Goal: Task Accomplishment & Management: Use online tool/utility

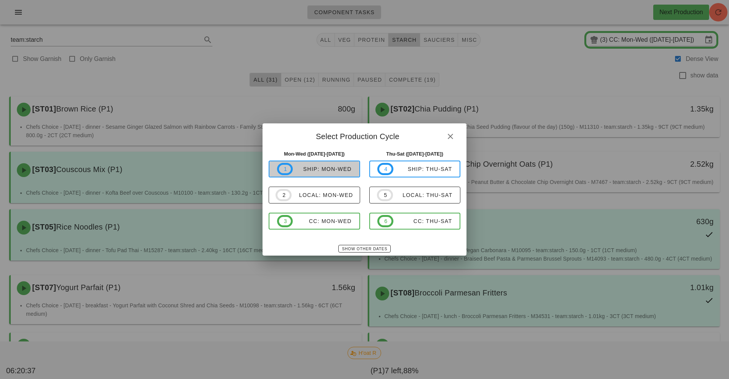
click at [330, 174] on span "1 ship: Mon-Wed" at bounding box center [314, 169] width 75 height 12
type input "ship: Mon-Wed ([DATE]-[DATE])"
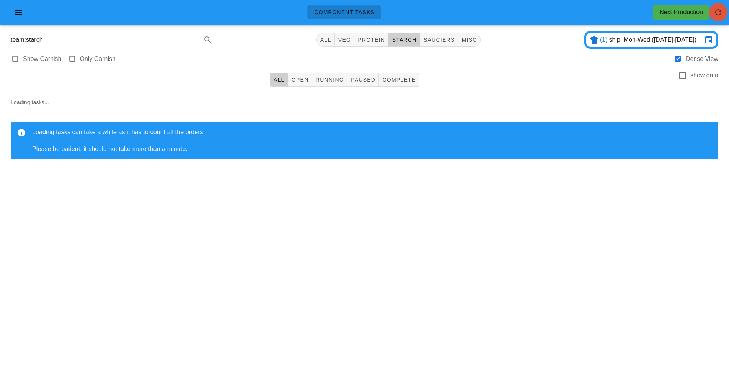
click at [714, 12] on icon "button" at bounding box center [718, 12] width 9 height 9
click at [380, 40] on span "protein" at bounding box center [372, 40] width 28 height 6
type input "team:protein"
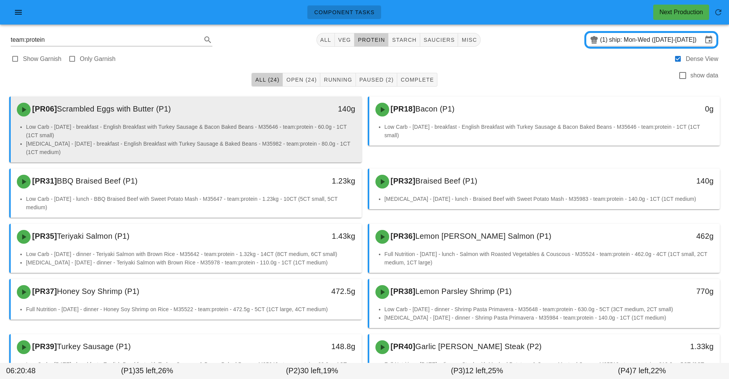
click at [207, 117] on div "[PR06] Scrambled Eggs with Butter (P1)" at bounding box center [142, 109] width 261 height 23
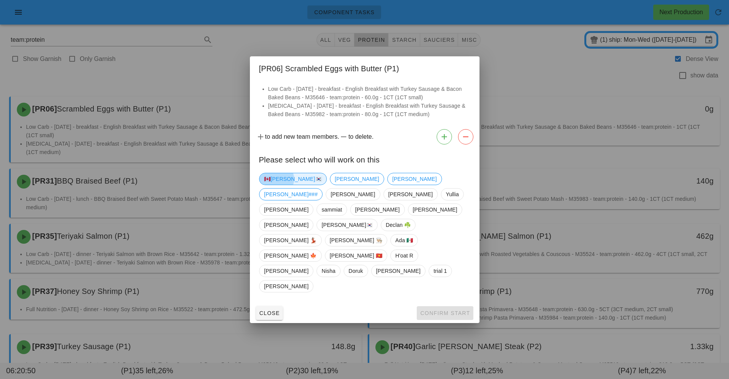
click at [284, 185] on span "🇨🇦[PERSON_NAME]🇰🇷" at bounding box center [293, 178] width 58 height 11
click at [455, 310] on span "Confirm Start" at bounding box center [445, 313] width 50 height 6
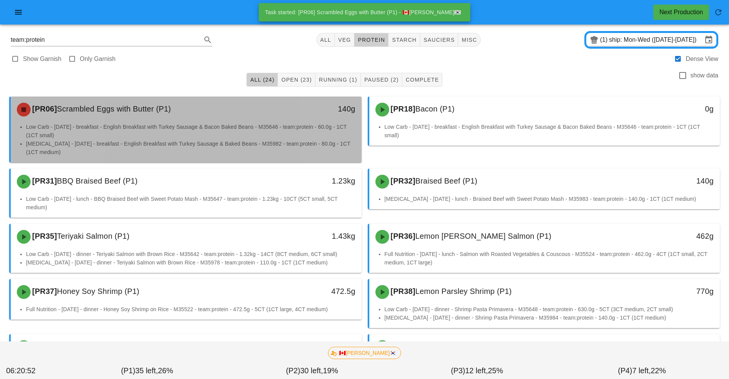
click at [269, 144] on li "[MEDICAL_DATA] - [DATE] - breakfast - English Breakfast with Turkey Sausage & B…" at bounding box center [191, 147] width 330 height 17
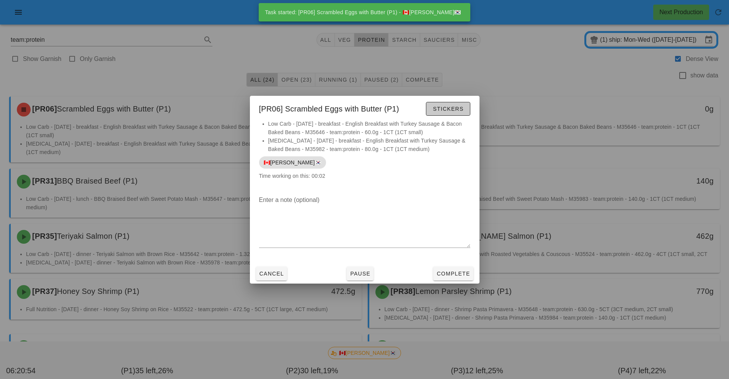
click at [459, 112] on button "Stickers" at bounding box center [448, 109] width 44 height 14
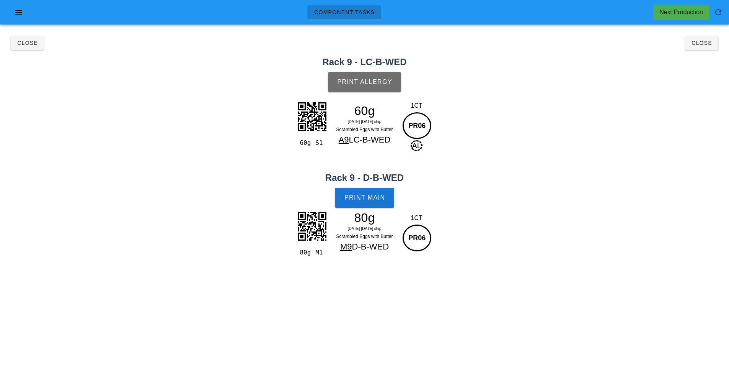
click at [379, 85] on span "Print Allergy" at bounding box center [365, 81] width 56 height 7
click at [383, 191] on button "Print Main" at bounding box center [364, 198] width 59 height 20
click at [700, 42] on span "Close" at bounding box center [701, 43] width 21 height 6
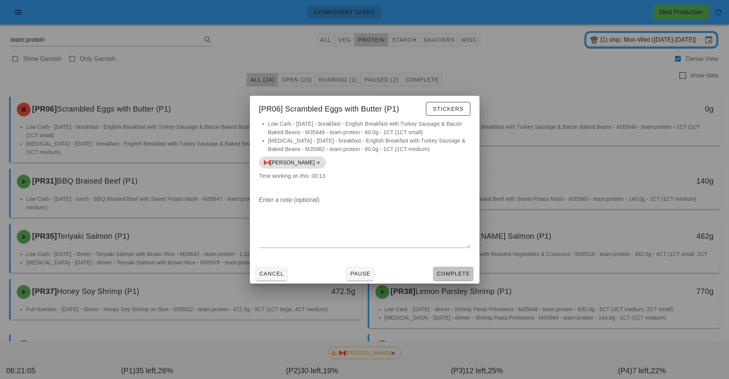
click at [455, 275] on span "Complete" at bounding box center [453, 273] width 34 height 6
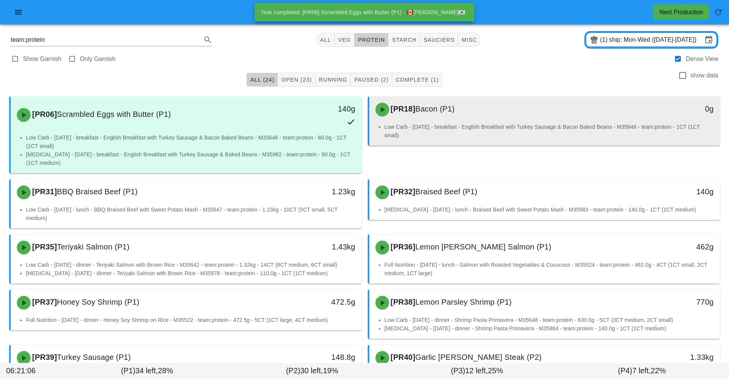
click at [448, 116] on div "[PR18] Bacon (P1)" at bounding box center [501, 109] width 261 height 23
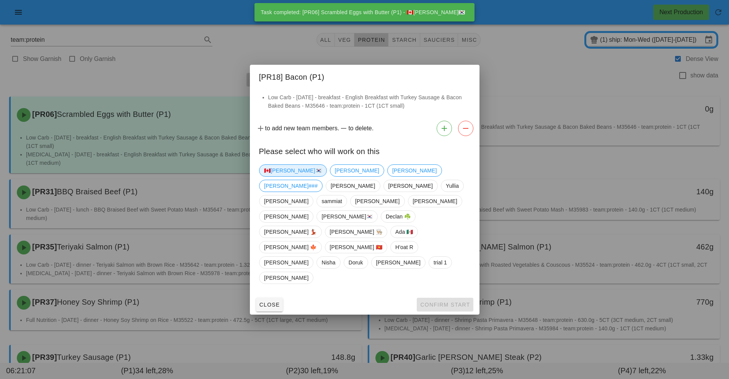
click at [274, 176] on span "🇨🇦[PERSON_NAME]🇰🇷" at bounding box center [293, 170] width 58 height 11
click at [453, 297] on button "Confirm Start" at bounding box center [445, 304] width 56 height 14
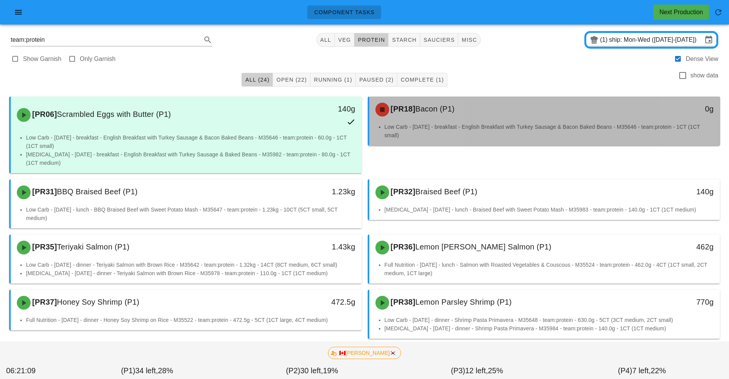
click at [427, 124] on li "Low Carb - [DATE] - breakfast - English Breakfast with Turkey Sausage & Bacon B…" at bounding box center [550, 131] width 330 height 17
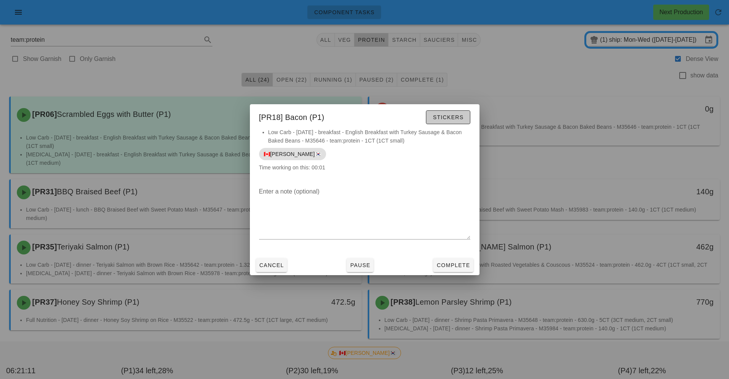
click at [450, 118] on span "Stickers" at bounding box center [448, 117] width 31 height 6
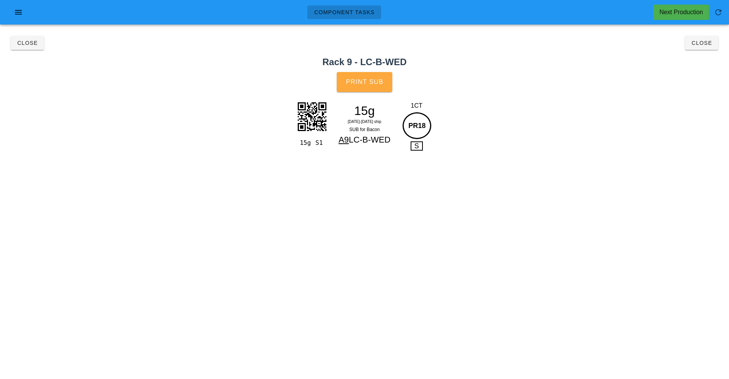
click at [372, 86] on button "Print Sub" at bounding box center [365, 82] width 56 height 20
click at [714, 49] on button "Close" at bounding box center [701, 43] width 33 height 14
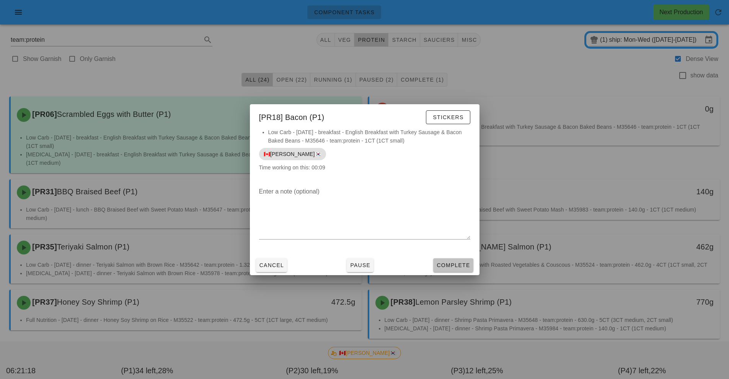
click at [461, 270] on button "Complete" at bounding box center [453, 265] width 40 height 14
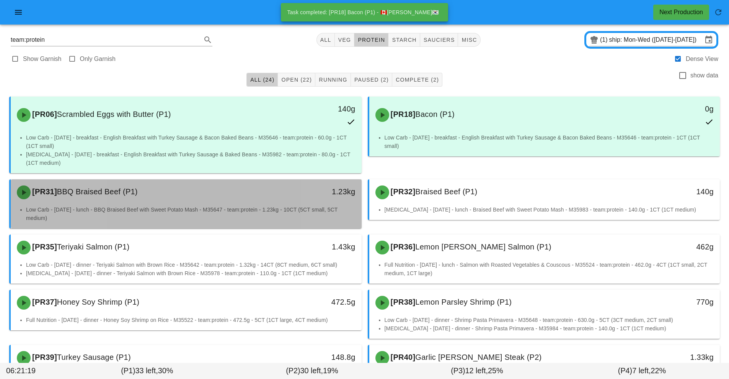
click at [326, 204] on div "[PR31] BBQ Braised Beef (P1) 1.23kg" at bounding box center [186, 192] width 351 height 26
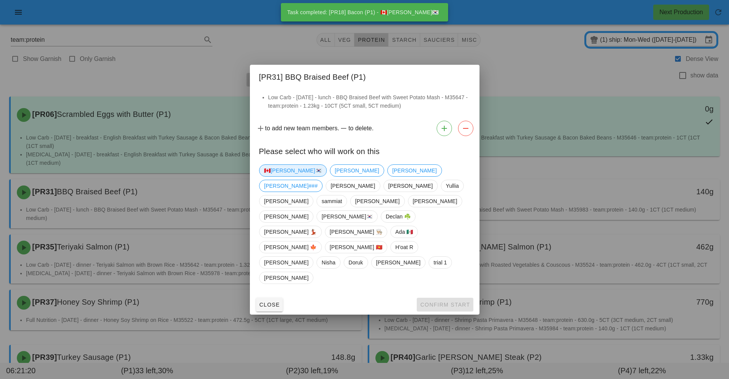
click at [284, 176] on span "🇨🇦[PERSON_NAME]🇰🇷" at bounding box center [293, 170] width 58 height 11
click at [456, 301] on span "Confirm Start" at bounding box center [445, 304] width 50 height 6
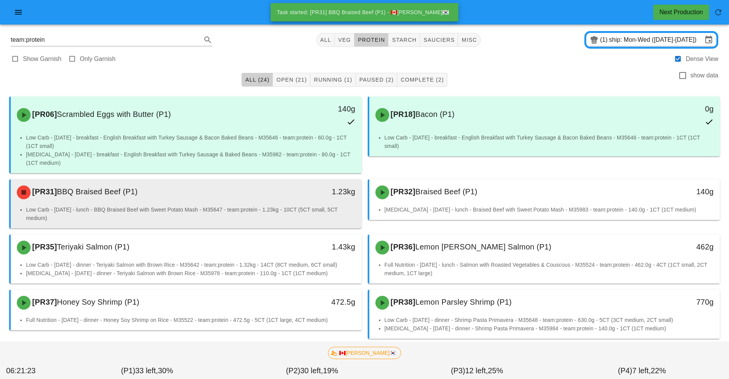
click at [322, 216] on li "Low Carb - [DATE] - lunch - BBQ Braised Beef with Sweet Potato Mash - M35647 - …" at bounding box center [191, 213] width 330 height 17
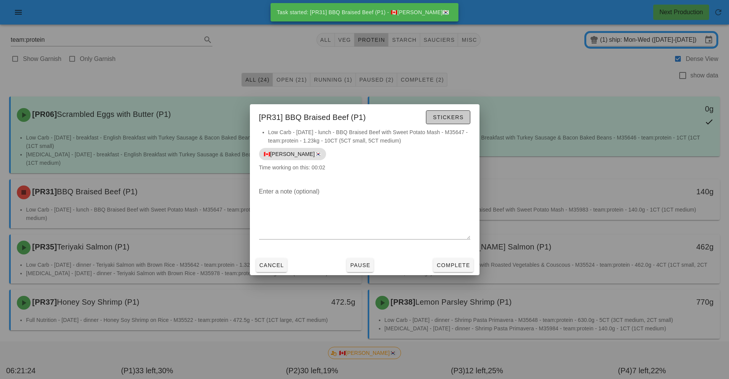
click at [459, 117] on span "Stickers" at bounding box center [448, 117] width 31 height 6
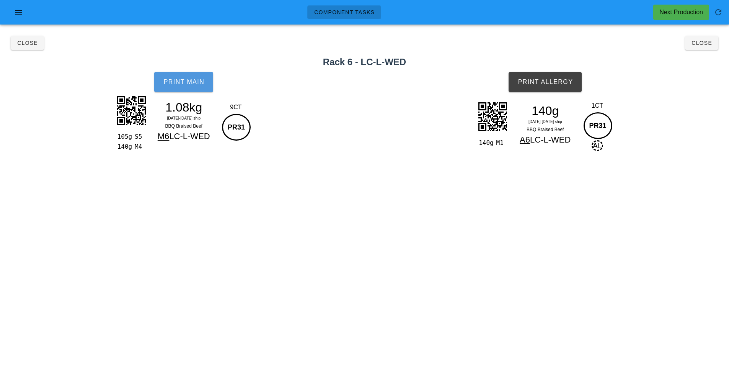
click at [194, 85] on span "Print Main" at bounding box center [183, 81] width 41 height 7
click at [555, 90] on button "Print Allergy" at bounding box center [545, 82] width 73 height 20
click at [715, 46] on button "Close" at bounding box center [701, 43] width 33 height 14
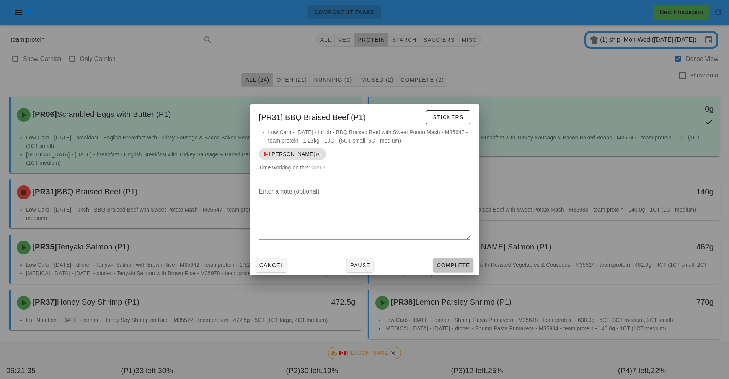
click at [465, 270] on button "Complete" at bounding box center [453, 265] width 40 height 14
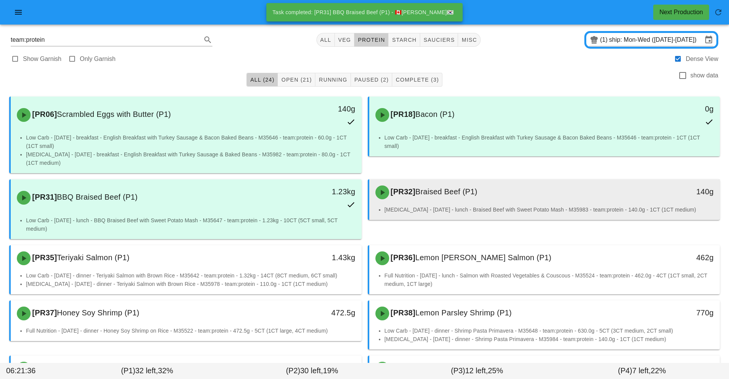
click at [481, 196] on div "[PR32] Braised Beef (P1)" at bounding box center [501, 192] width 261 height 23
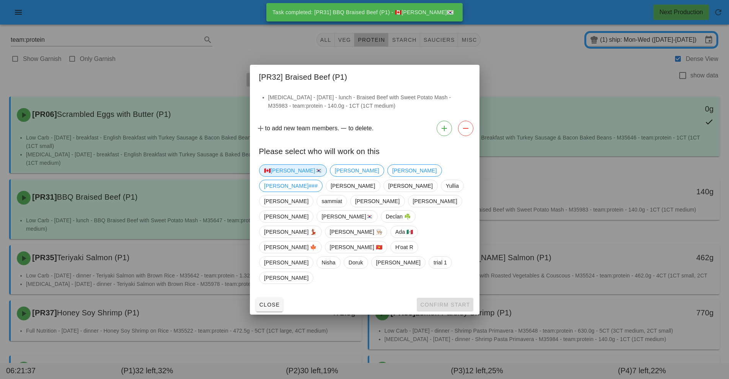
click at [284, 176] on span "🇨🇦[PERSON_NAME]🇰🇷" at bounding box center [293, 170] width 58 height 11
click at [453, 297] on button "Confirm Start" at bounding box center [445, 304] width 56 height 14
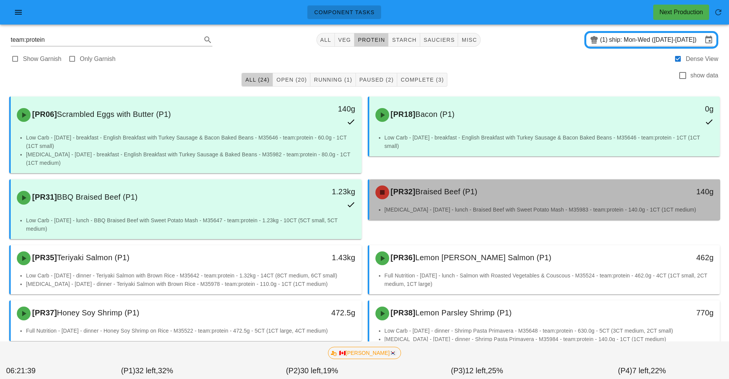
click at [495, 204] on div "[PR32] Braised Beef (P1) 140g" at bounding box center [544, 192] width 351 height 26
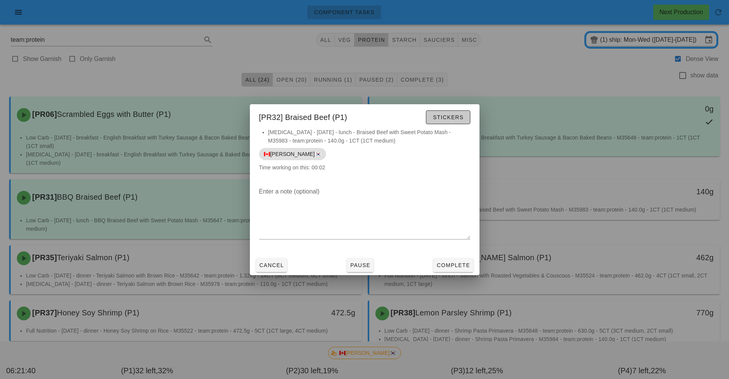
click at [465, 110] on button "Stickers" at bounding box center [448, 117] width 44 height 14
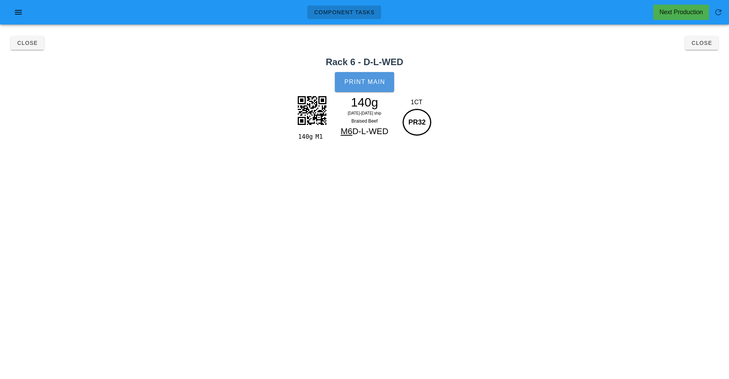
click at [376, 84] on span "Print Main" at bounding box center [364, 81] width 41 height 7
click at [702, 49] on button "Close" at bounding box center [701, 43] width 33 height 14
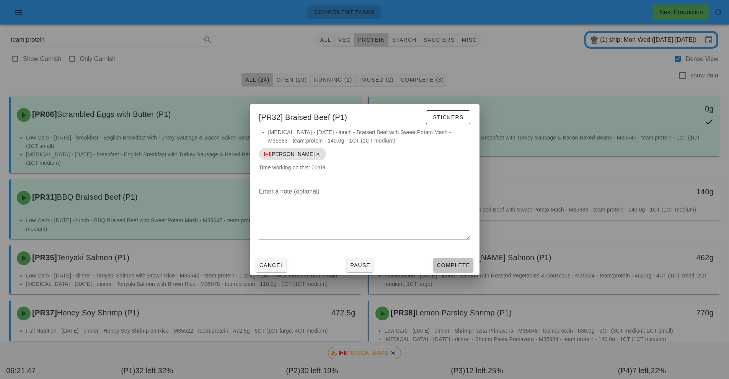
click at [454, 271] on button "Complete" at bounding box center [453, 265] width 40 height 14
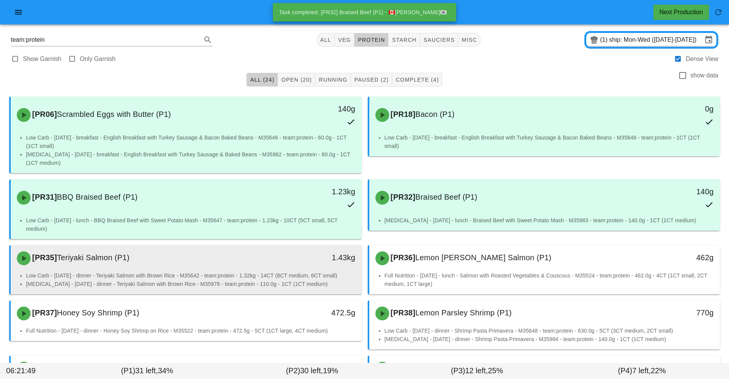
click at [298, 283] on li "[MEDICAL_DATA] - [DATE] - dinner - Teriyaki Salmon with Brown Rice - M35978 - t…" at bounding box center [191, 283] width 330 height 8
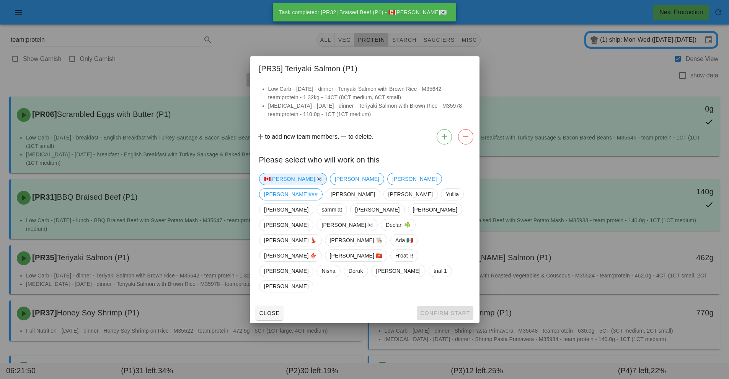
click at [286, 185] on span "🇨🇦[PERSON_NAME]🇰🇷" at bounding box center [293, 178] width 58 height 11
click at [452, 306] on button "Confirm Start" at bounding box center [445, 313] width 56 height 14
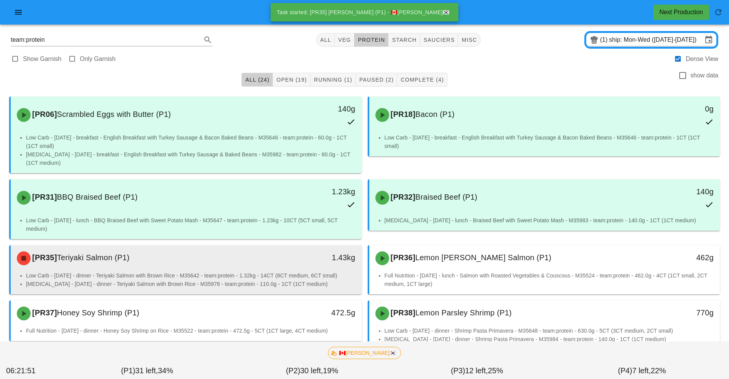
click at [313, 288] on div "Low Carb - [DATE] - dinner - Teriyaki Salmon with Brown Rice - M35642 - team:pr…" at bounding box center [186, 282] width 351 height 23
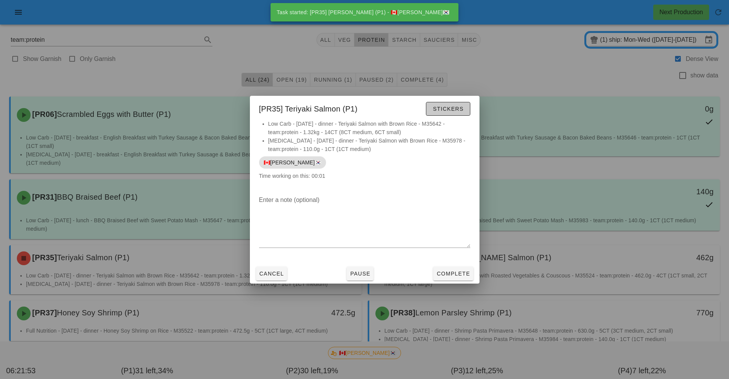
click at [458, 113] on button "Stickers" at bounding box center [448, 109] width 44 height 14
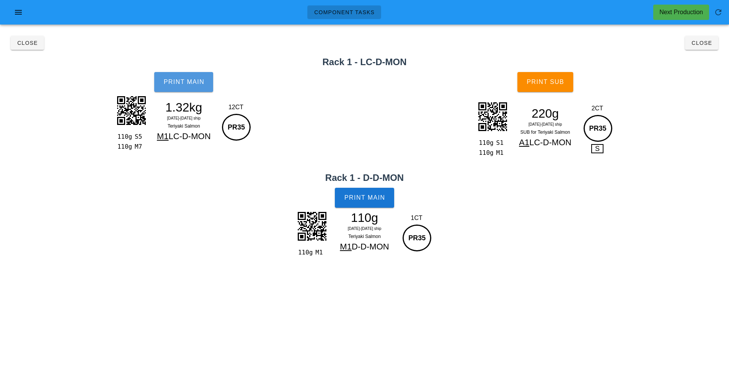
click at [177, 82] on span "Print Main" at bounding box center [183, 81] width 41 height 7
click at [376, 198] on span "Print Main" at bounding box center [364, 197] width 41 height 7
click at [557, 90] on button "Print Sub" at bounding box center [546, 82] width 56 height 20
click at [715, 40] on button "Close" at bounding box center [701, 43] width 33 height 14
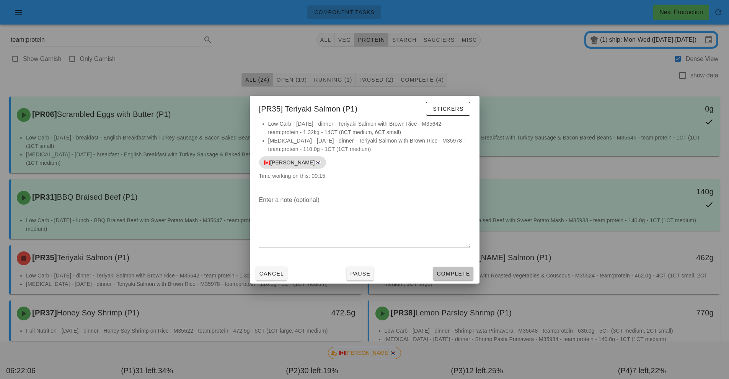
click at [458, 274] on span "Complete" at bounding box center [453, 273] width 34 height 6
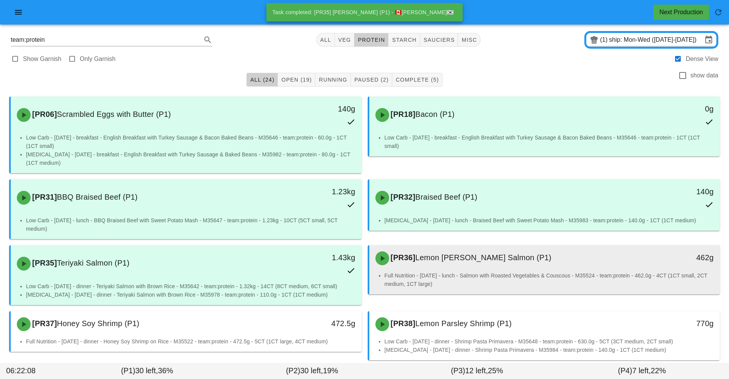
click at [471, 275] on li "Full Nutrition - [DATE] - lunch - Salmon with Roasted Vegetables & Couscous - M…" at bounding box center [550, 279] width 330 height 17
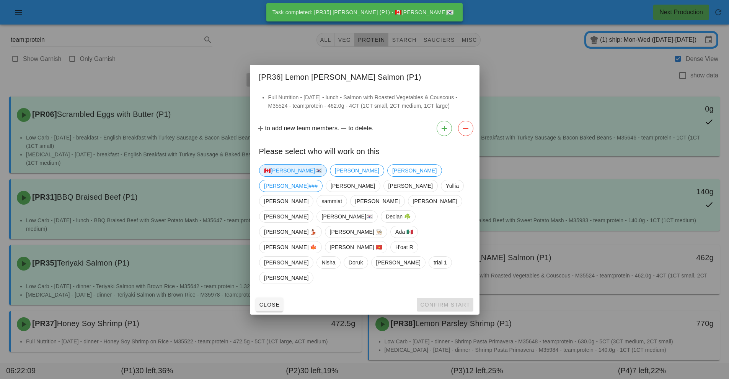
click at [281, 176] on span "🇨🇦[PERSON_NAME]🇰🇷" at bounding box center [293, 170] width 58 height 11
click at [445, 301] on span "Confirm Start" at bounding box center [445, 304] width 50 height 6
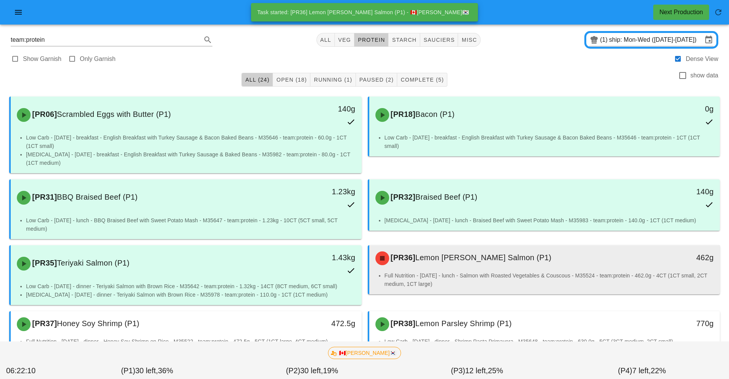
click at [457, 273] on li "Full Nutrition - [DATE] - lunch - Salmon with Roasted Vegetables & Couscous - M…" at bounding box center [550, 279] width 330 height 17
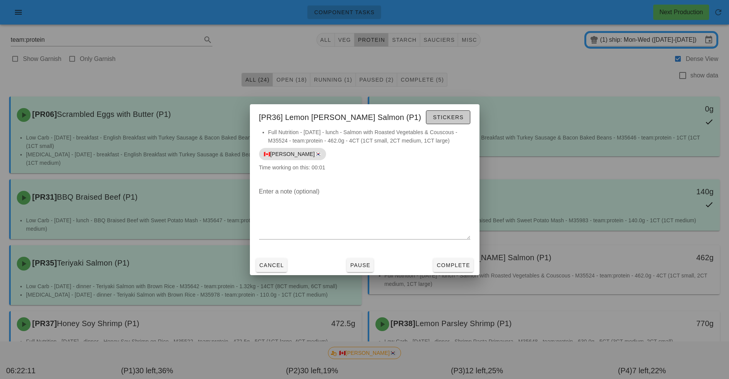
click at [457, 118] on span "Stickers" at bounding box center [448, 117] width 31 height 6
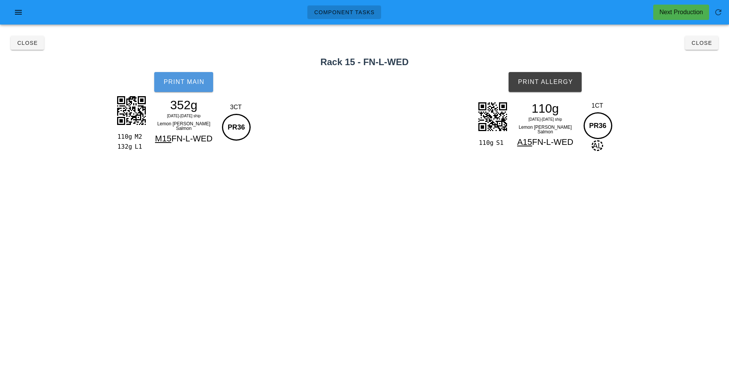
click at [185, 91] on button "Print Main" at bounding box center [183, 82] width 59 height 20
click at [557, 90] on button "Print Allergy" at bounding box center [545, 82] width 73 height 20
click at [704, 47] on button "Close" at bounding box center [701, 43] width 33 height 14
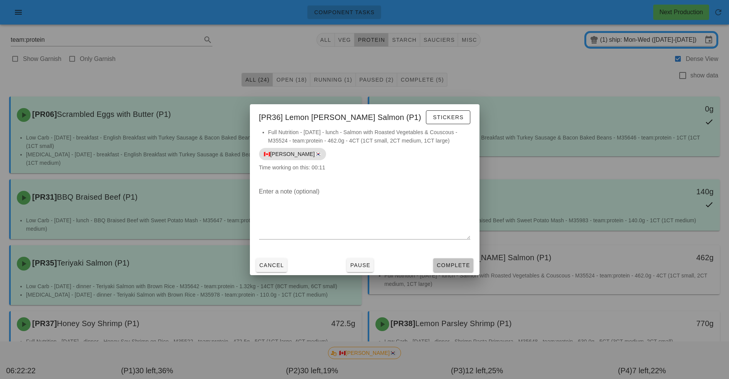
click at [457, 265] on span "Complete" at bounding box center [453, 265] width 34 height 6
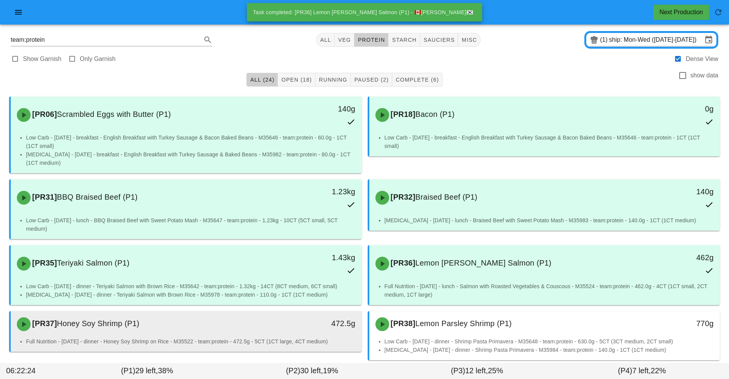
click at [273, 331] on div "[PR37] Honey Soy Shrimp (P1)" at bounding box center [142, 323] width 261 height 23
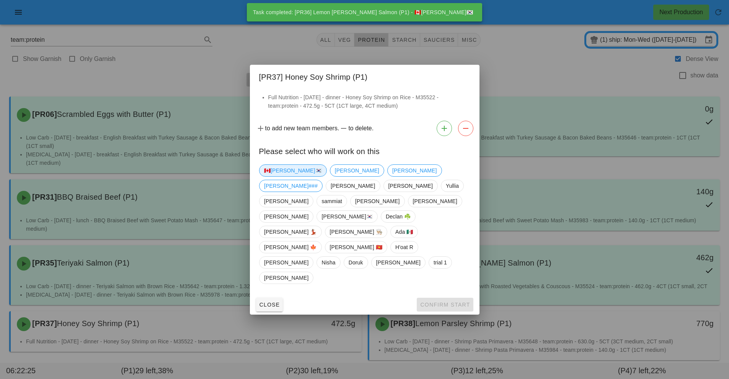
click at [270, 176] on span "🇨🇦[PERSON_NAME]🇰🇷" at bounding box center [293, 170] width 58 height 11
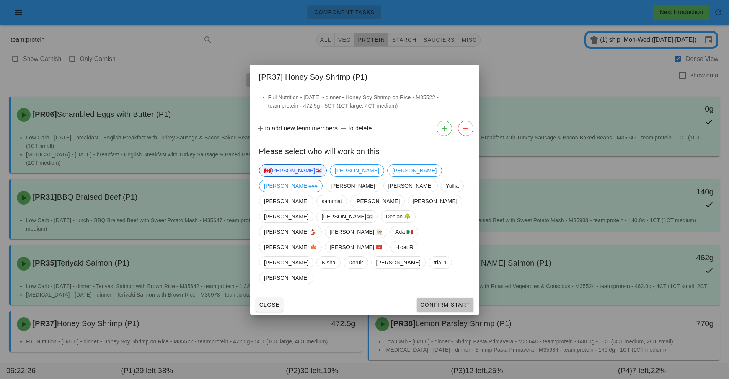
click at [455, 301] on span "Confirm Start" at bounding box center [445, 304] width 50 height 6
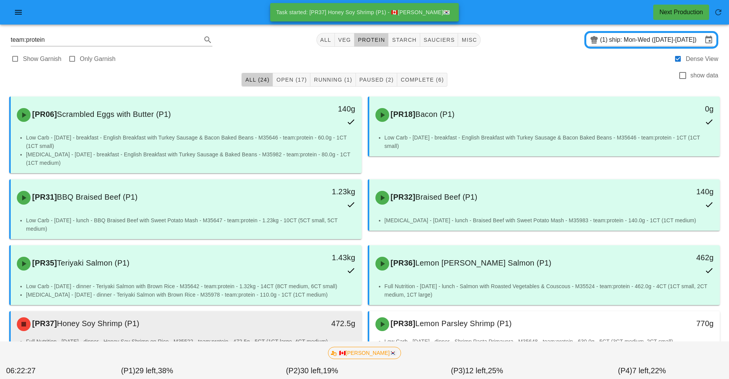
click at [272, 328] on div "[PR37] Honey Soy Shrimp (P1)" at bounding box center [142, 323] width 261 height 23
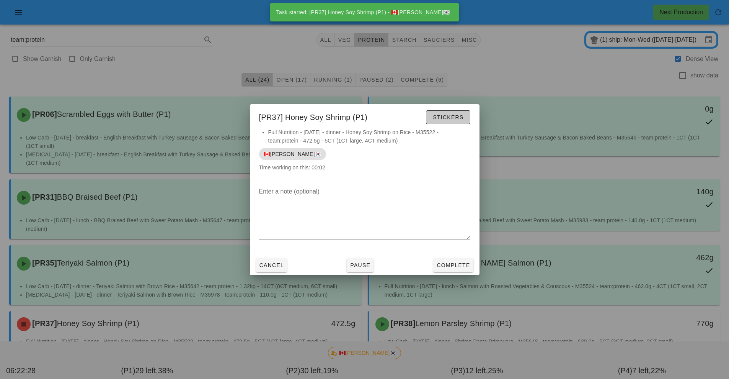
click at [449, 119] on span "Stickers" at bounding box center [448, 117] width 31 height 6
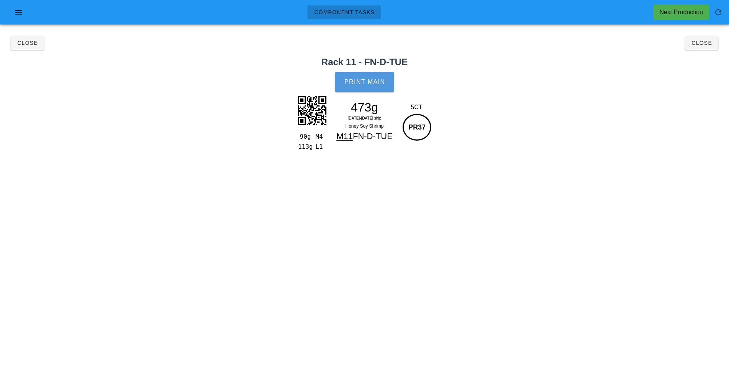
click at [378, 87] on button "Print Main" at bounding box center [364, 82] width 59 height 20
click at [702, 47] on button "Close" at bounding box center [701, 43] width 33 height 14
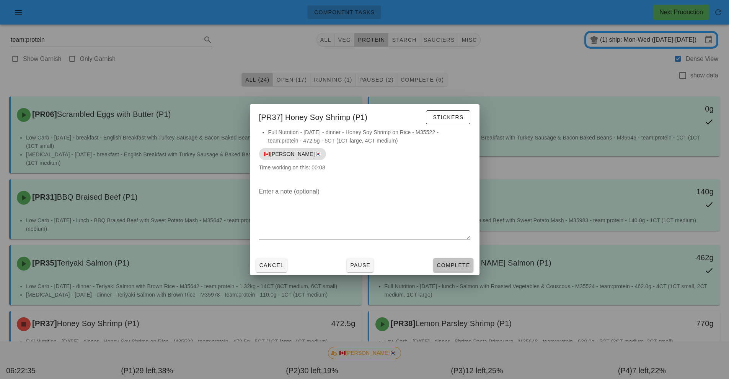
click at [456, 270] on button "Complete" at bounding box center [453, 265] width 40 height 14
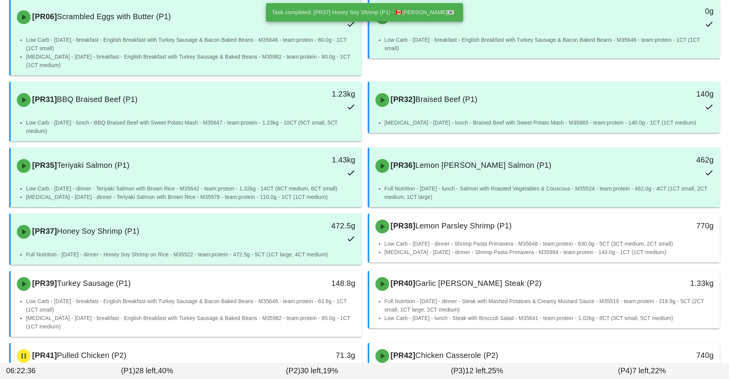
scroll to position [103, 0]
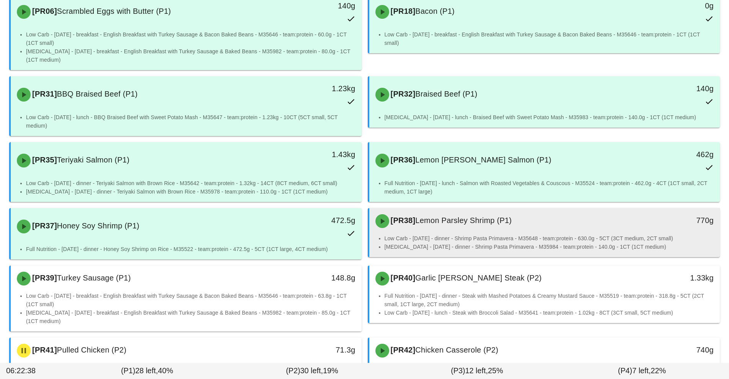
click at [481, 252] on div "Low Carb - [DATE] - dinner - Shrimp Pasta Primavera - M35648 - team:protein - 6…" at bounding box center [544, 245] width 351 height 23
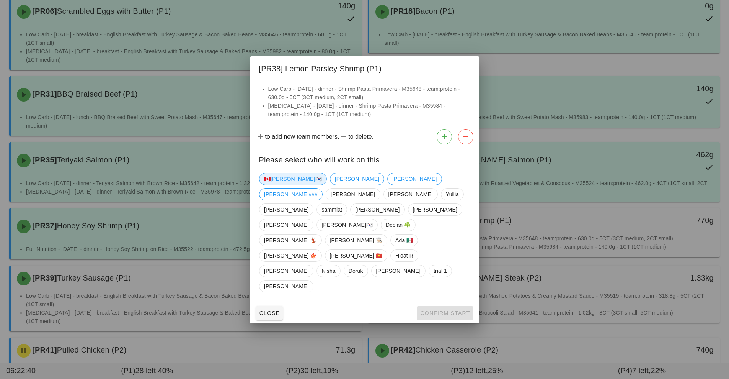
click at [285, 185] on span "🇨🇦[PERSON_NAME]🇰🇷" at bounding box center [293, 178] width 58 height 11
click at [456, 306] on button "Confirm Start" at bounding box center [445, 313] width 56 height 14
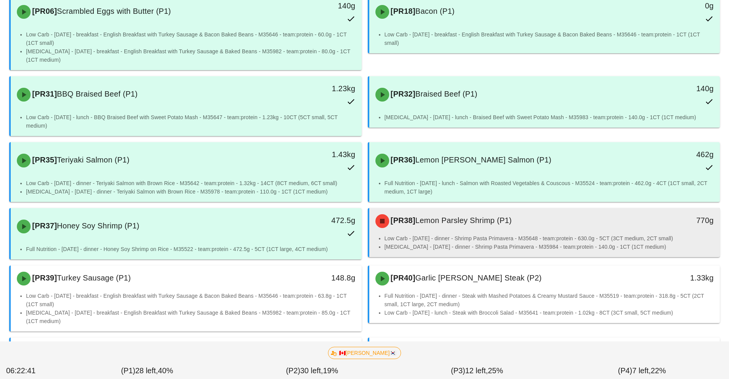
click at [484, 238] on li "Low Carb - [DATE] - dinner - Shrimp Pasta Primavera - M35648 - team:protein - 6…" at bounding box center [550, 238] width 330 height 8
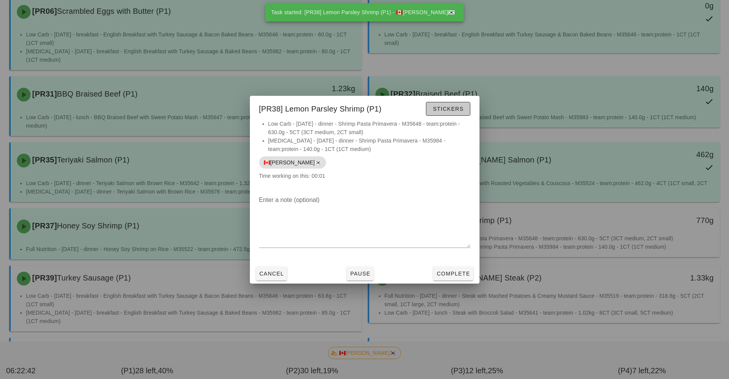
click at [457, 109] on span "Stickers" at bounding box center [448, 109] width 31 height 6
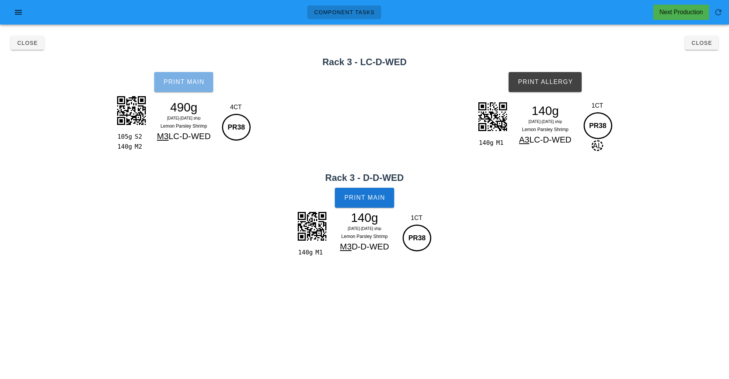
click at [186, 85] on span "Print Main" at bounding box center [183, 81] width 41 height 7
click at [381, 203] on button "Print Main" at bounding box center [364, 198] width 59 height 20
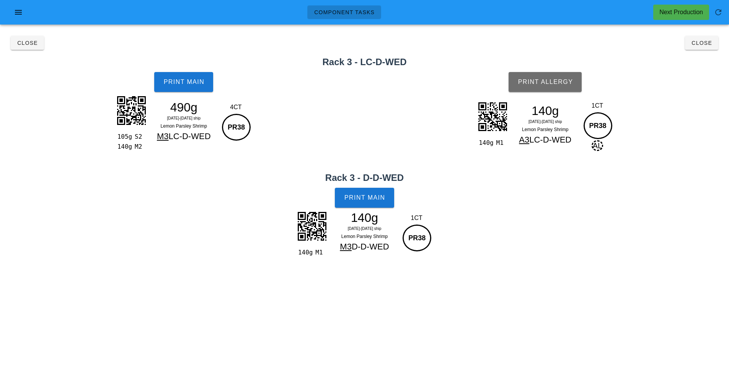
click at [552, 90] on button "Print Allergy" at bounding box center [545, 82] width 73 height 20
click at [701, 49] on button "Close" at bounding box center [701, 43] width 33 height 14
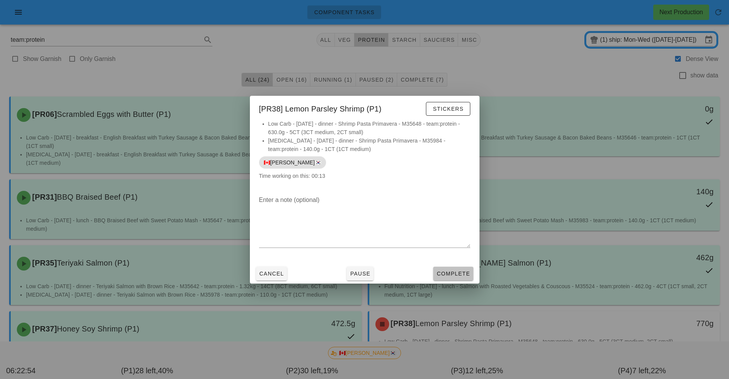
click at [462, 273] on span "Complete" at bounding box center [453, 273] width 34 height 6
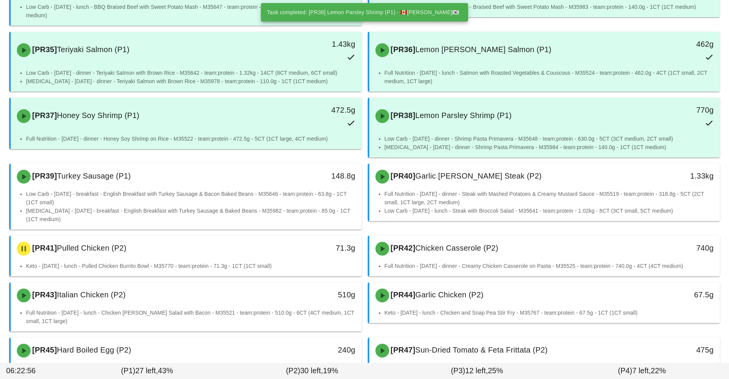
scroll to position [224, 0]
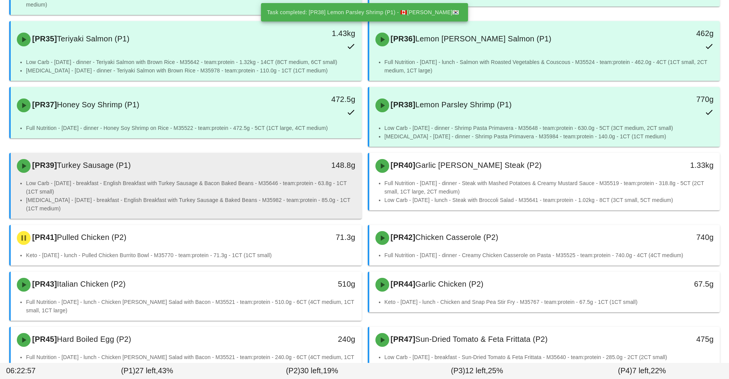
click at [250, 192] on li "Low Carb - [DATE] - breakfast - English Breakfast with Turkey Sausage & Bacon B…" at bounding box center [191, 187] width 330 height 17
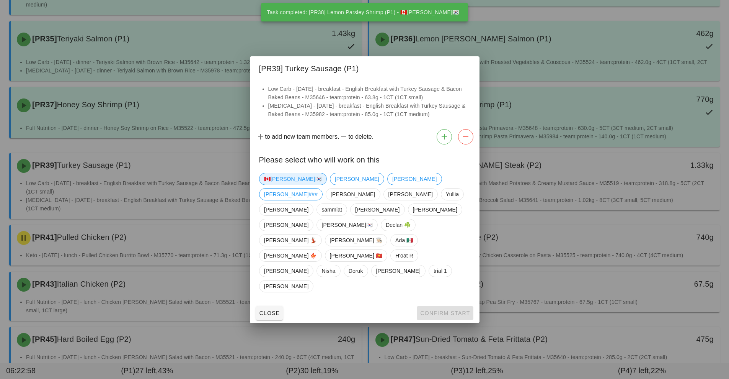
click at [278, 185] on span "🇨🇦[PERSON_NAME]🇰🇷" at bounding box center [293, 178] width 58 height 11
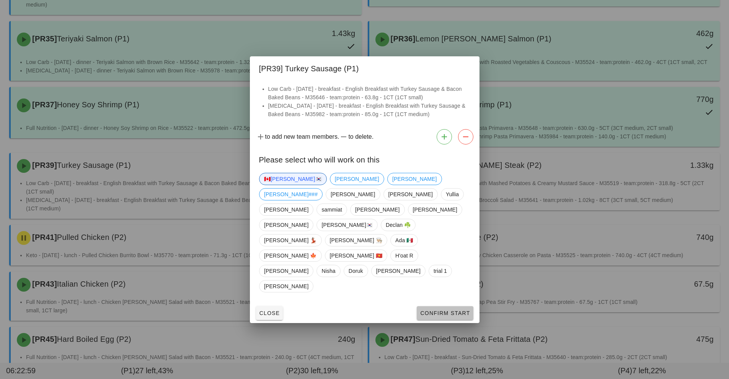
click at [438, 310] on span "Confirm Start" at bounding box center [445, 313] width 50 height 6
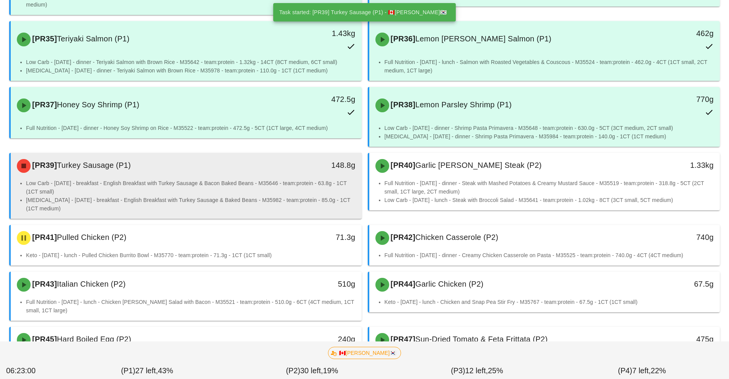
click at [219, 195] on li "Low Carb - [DATE] - breakfast - English Breakfast with Turkey Sausage & Bacon B…" at bounding box center [191, 187] width 330 height 17
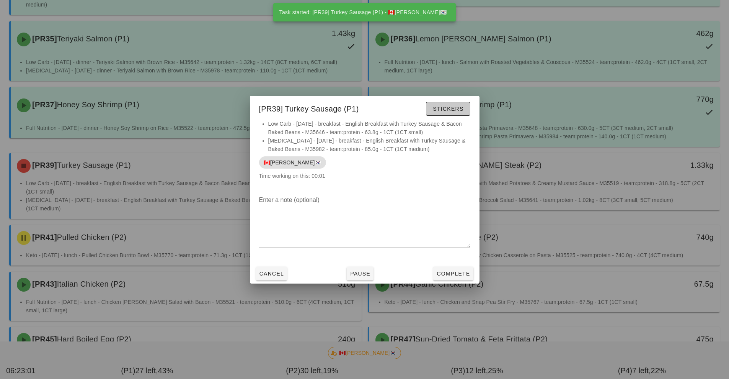
click at [461, 113] on button "Stickers" at bounding box center [448, 109] width 44 height 14
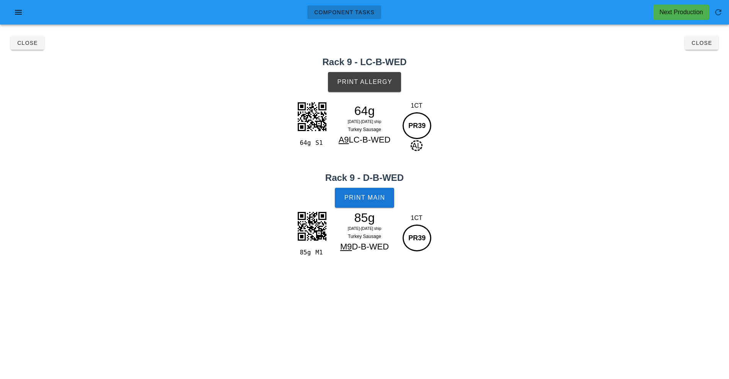
click at [461, 117] on div "64g S1 64g [DATE]-[DATE] ship Turkey Sausage A9 LC-B-WED 1CT PR39 AL" at bounding box center [364, 134] width 729 height 76
click at [382, 76] on button "Print Allergy" at bounding box center [364, 82] width 73 height 20
click at [396, 215] on div "85g" at bounding box center [365, 217] width 67 height 11
click at [382, 204] on button "Print Main" at bounding box center [364, 198] width 59 height 20
click at [703, 42] on span "Close" at bounding box center [701, 43] width 21 height 6
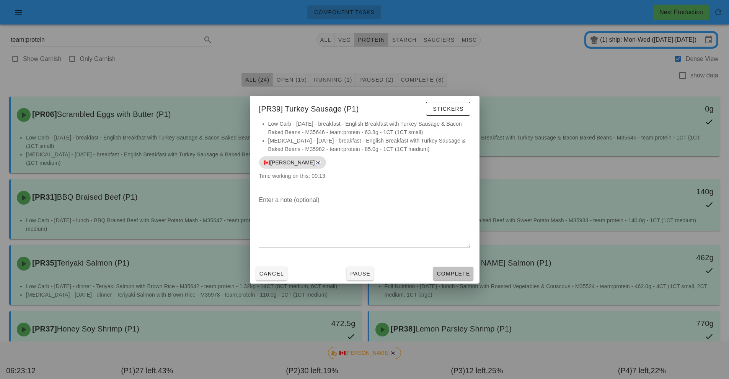
click at [457, 274] on span "Complete" at bounding box center [453, 273] width 34 height 6
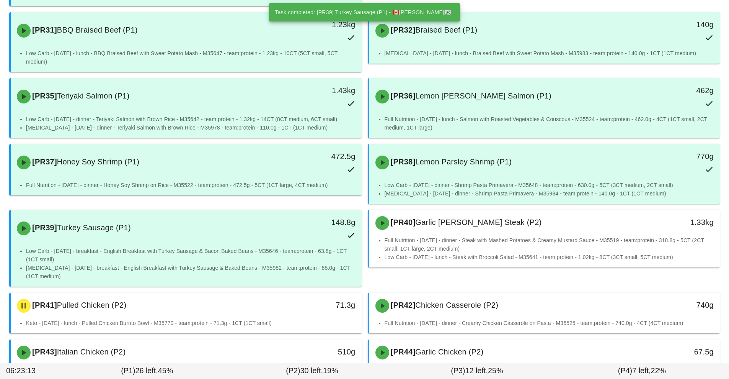
scroll to position [167, 0]
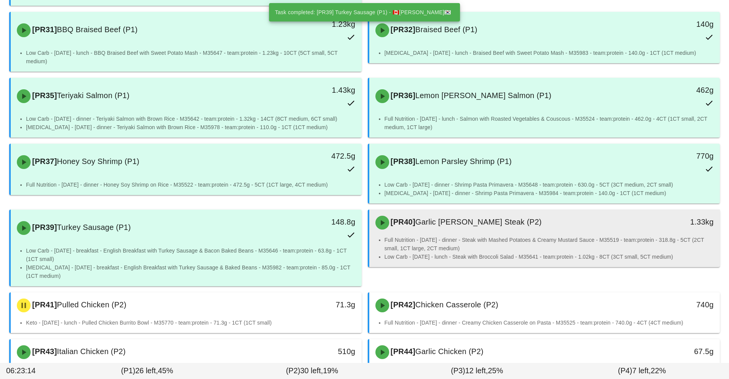
click at [493, 246] on li "Full Nutrition - [DATE] - dinner - Steak with Mashed Potatoes & Creamy Mustard …" at bounding box center [550, 243] width 330 height 17
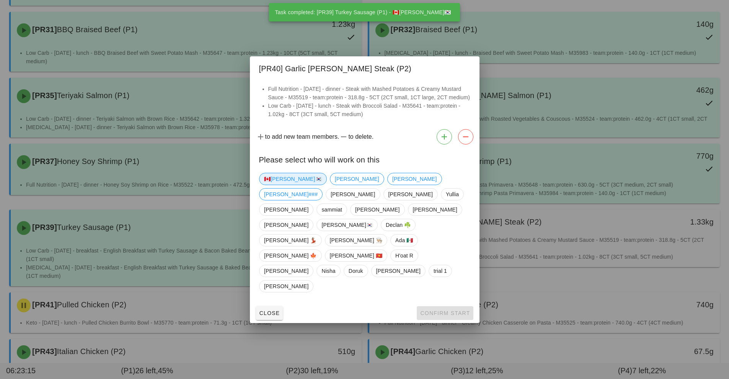
click at [287, 185] on span "🇨🇦[PERSON_NAME]🇰🇷" at bounding box center [293, 178] width 58 height 11
click at [449, 306] on button "Confirm Start" at bounding box center [445, 313] width 56 height 14
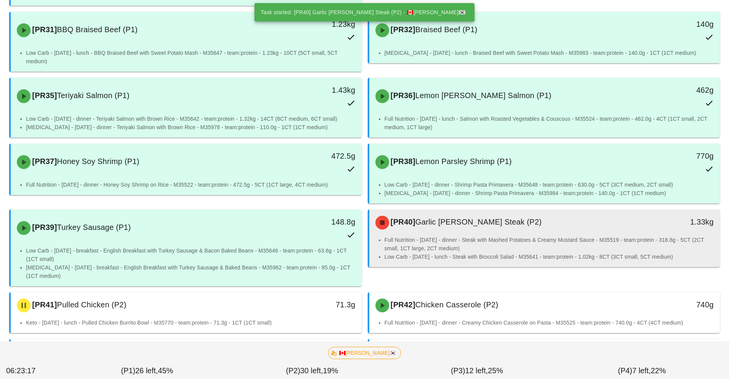
click at [475, 246] on li "Full Nutrition - [DATE] - dinner - Steak with Mashed Potatoes & Creamy Mustard …" at bounding box center [550, 243] width 330 height 17
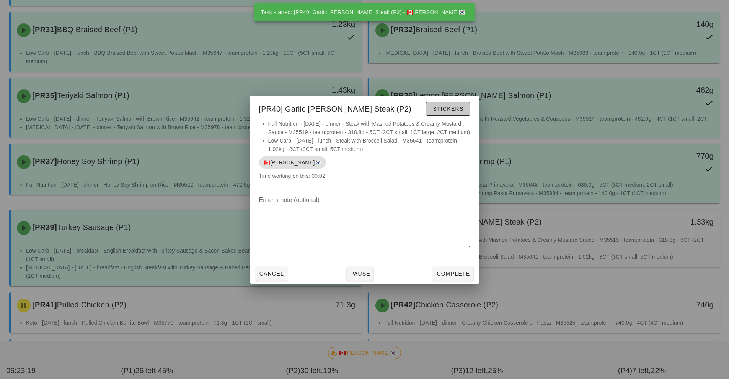
click at [465, 113] on button "Stickers" at bounding box center [448, 109] width 44 height 14
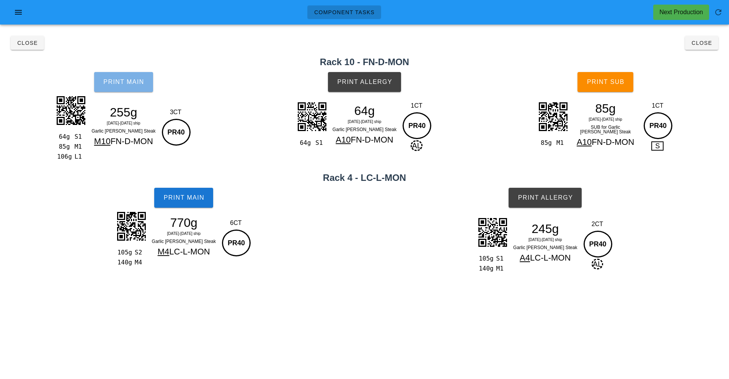
click at [127, 87] on button "Print Main" at bounding box center [123, 82] width 59 height 20
click at [192, 203] on button "Print Main" at bounding box center [183, 198] width 59 height 20
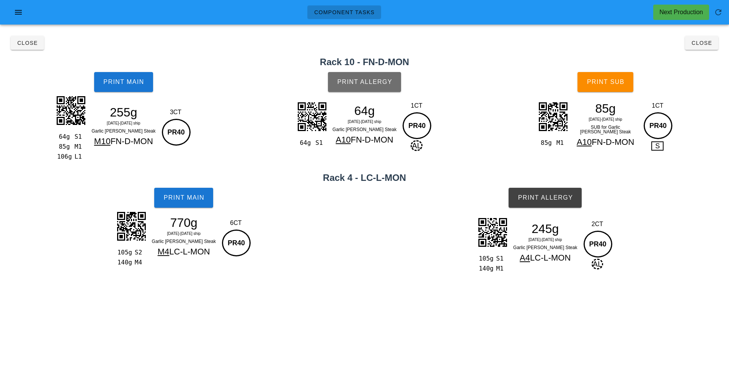
click at [380, 87] on button "Print Allergy" at bounding box center [364, 82] width 73 height 20
click at [606, 89] on button "Print Sub" at bounding box center [606, 82] width 56 height 20
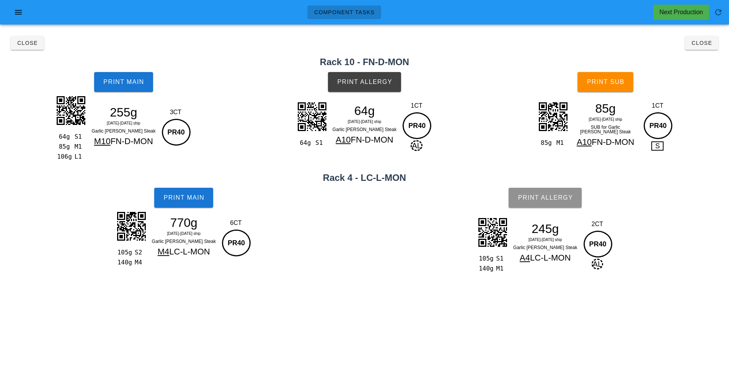
click at [567, 203] on button "Print Allergy" at bounding box center [545, 198] width 73 height 20
click at [704, 43] on span "Close" at bounding box center [701, 43] width 21 height 6
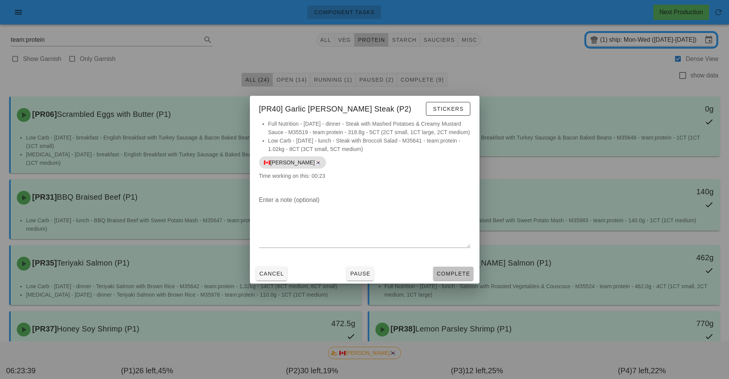
click at [455, 277] on button "Complete" at bounding box center [453, 273] width 40 height 14
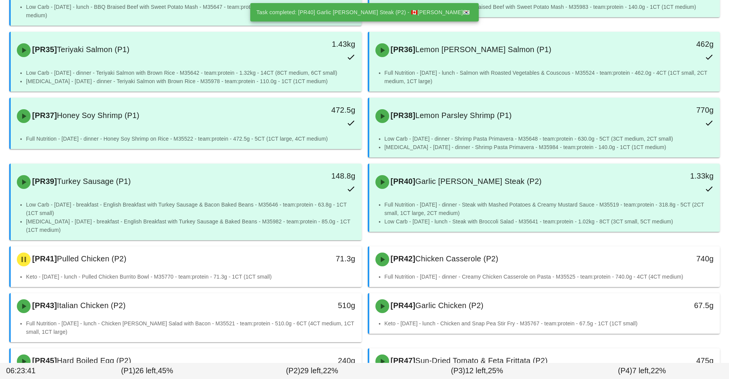
scroll to position [227, 0]
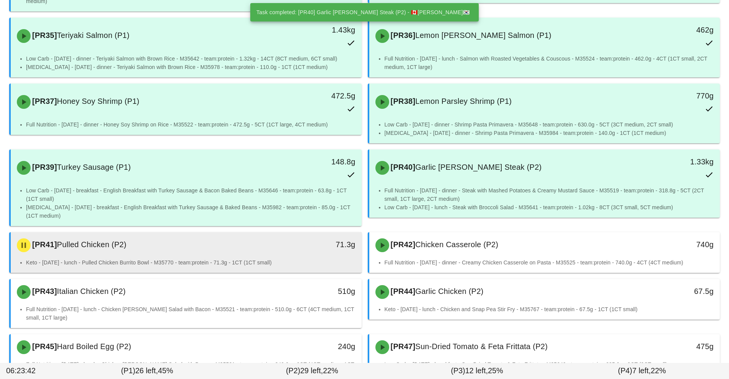
click at [272, 266] on li "Keto - [DATE] - lunch - Pulled Chicken Burrito Bowl - M35770 - team:protein - 7…" at bounding box center [191, 262] width 330 height 8
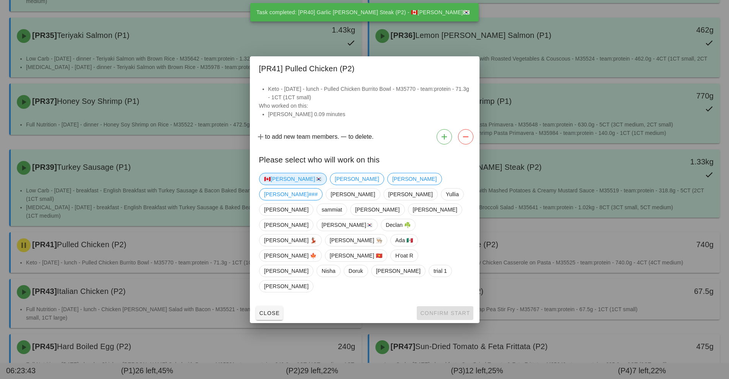
click at [274, 185] on span "🇨🇦[PERSON_NAME]🇰🇷" at bounding box center [293, 178] width 58 height 11
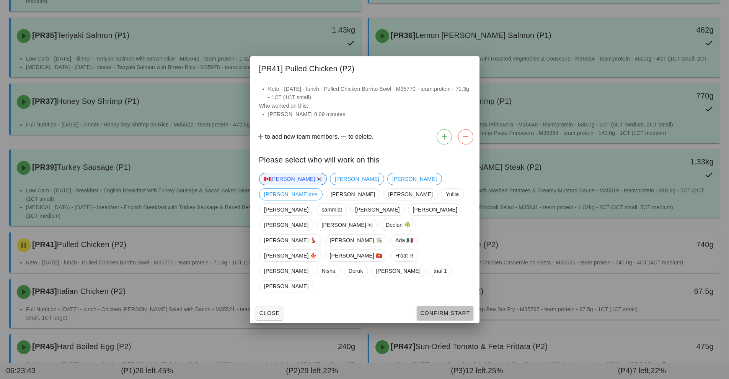
click at [444, 310] on span "Confirm Start" at bounding box center [445, 313] width 50 height 6
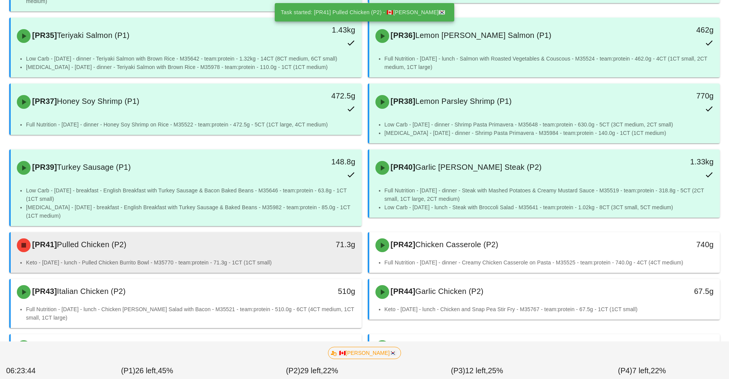
click at [262, 262] on li "Keto - [DATE] - lunch - Pulled Chicken Burrito Bowl - M35770 - team:protein - 7…" at bounding box center [191, 262] width 330 height 8
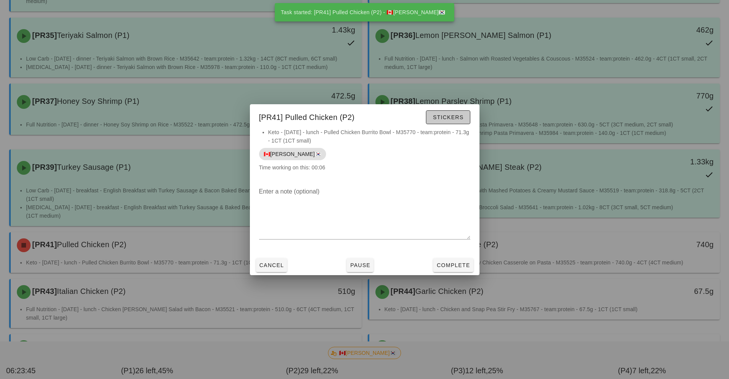
click at [461, 122] on button "Stickers" at bounding box center [448, 117] width 44 height 14
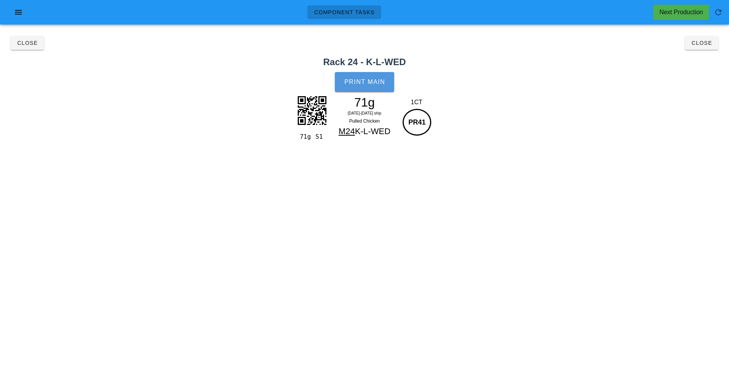
click at [377, 81] on span "Print Main" at bounding box center [364, 81] width 41 height 7
click at [712, 47] on button "Close" at bounding box center [701, 43] width 33 height 14
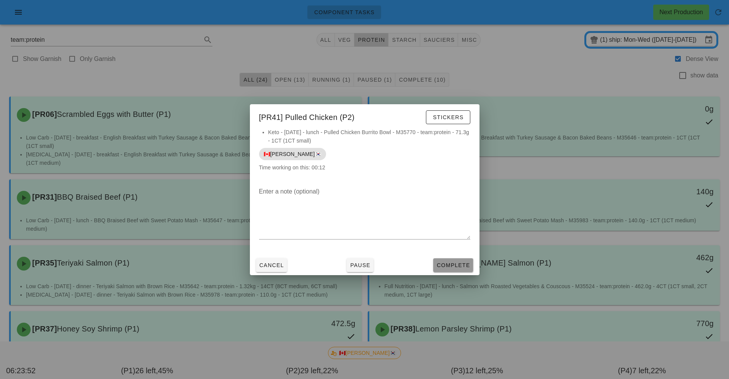
click at [454, 266] on span "Complete" at bounding box center [453, 265] width 34 height 6
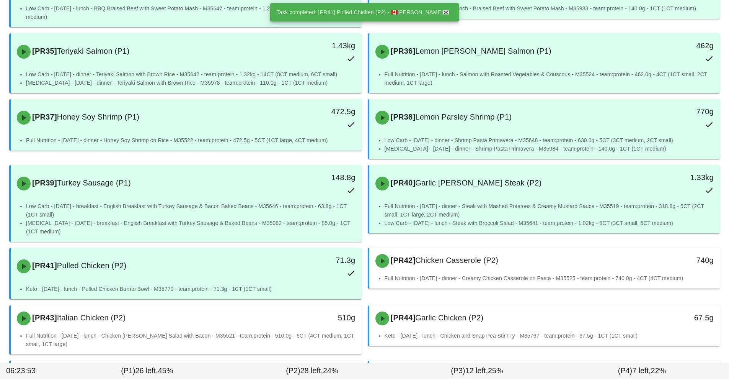
scroll to position [230, 0]
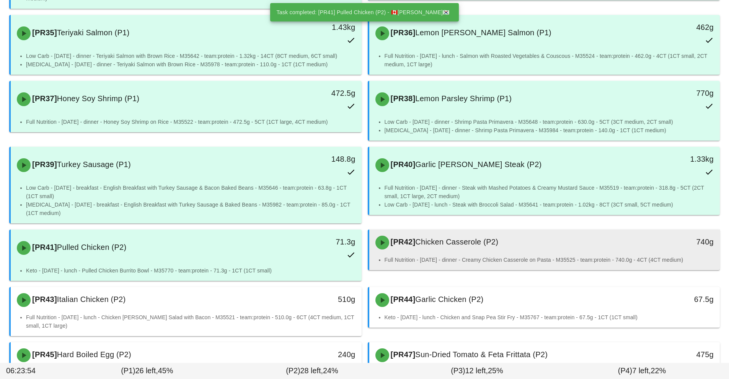
click at [493, 254] on div "[PR42] Chicken Casserole (P2) 740g" at bounding box center [544, 242] width 351 height 26
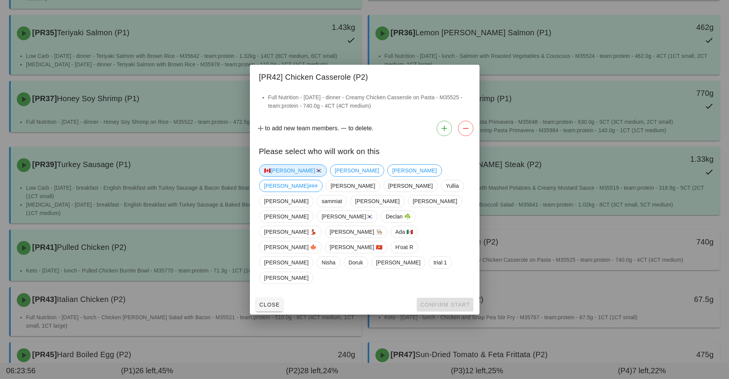
click at [275, 176] on span "🇨🇦[PERSON_NAME]🇰🇷" at bounding box center [293, 170] width 58 height 11
click at [457, 297] on button "Confirm Start" at bounding box center [445, 304] width 56 height 14
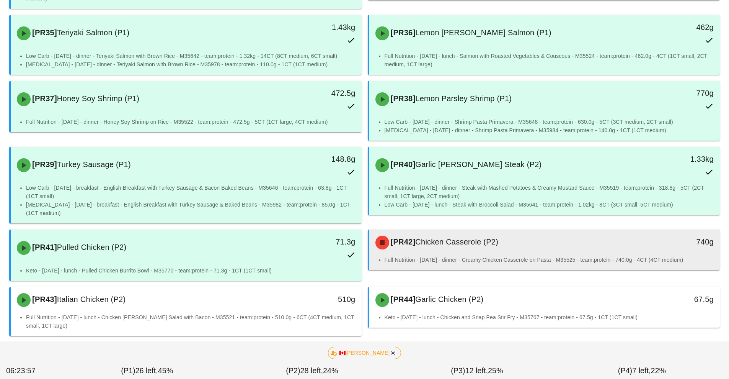
click at [482, 256] on li "Full Nutrition - [DATE] - dinner - Creamy Chicken Casserole on Pasta - M35525 -…" at bounding box center [550, 259] width 330 height 8
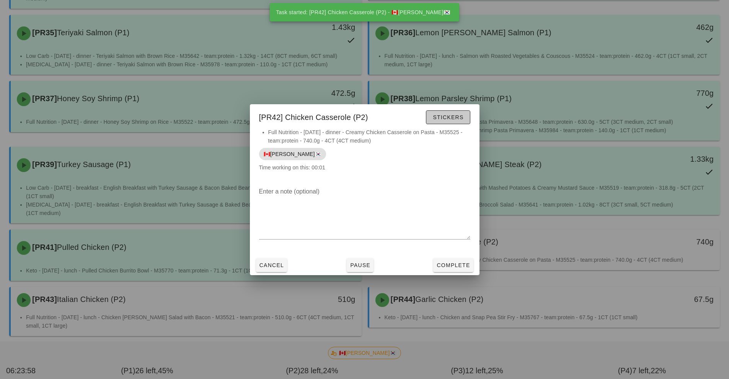
click at [456, 122] on button "Stickers" at bounding box center [448, 117] width 44 height 14
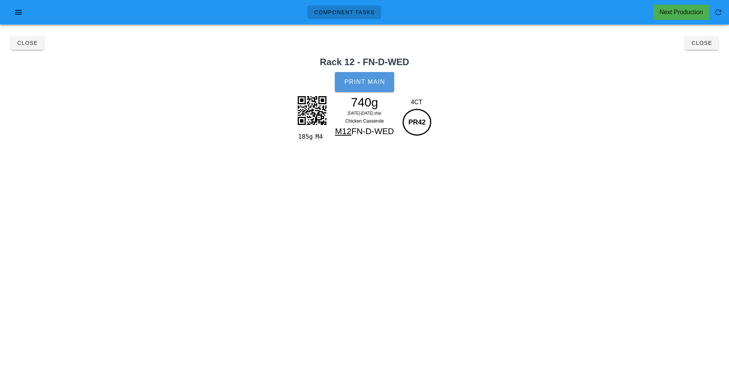
click at [380, 82] on span "Print Main" at bounding box center [364, 81] width 41 height 7
click at [703, 47] on button "Close" at bounding box center [701, 43] width 33 height 14
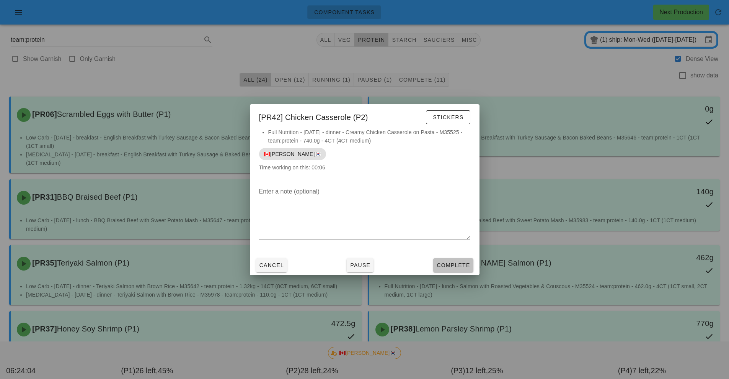
click at [469, 267] on span "Complete" at bounding box center [453, 265] width 34 height 6
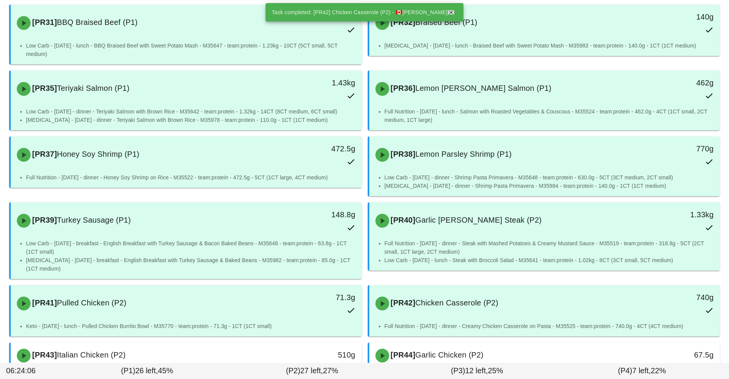
scroll to position [333, 0]
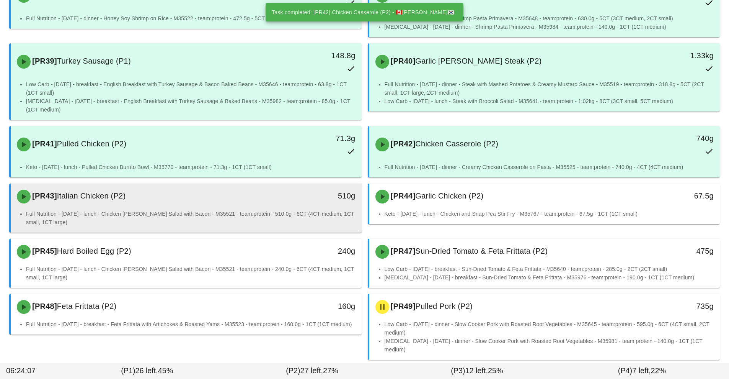
click at [309, 214] on li "Full Nutrition - [DATE] - lunch - Chicken [PERSON_NAME] Salad with Bacon - M355…" at bounding box center [191, 217] width 330 height 17
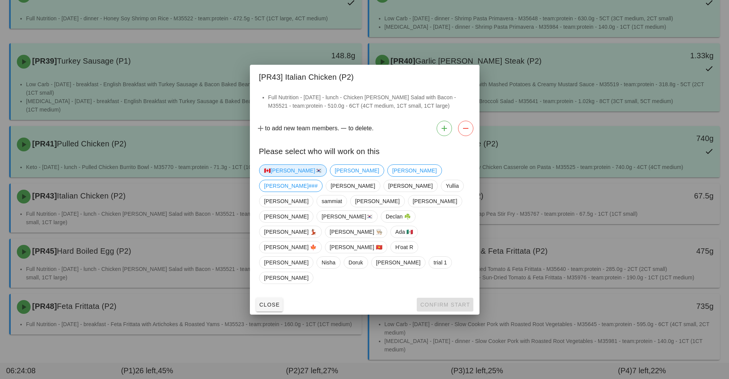
click at [279, 176] on span "🇨🇦[PERSON_NAME]🇰🇷" at bounding box center [293, 170] width 58 height 11
click at [429, 297] on button "Confirm Start" at bounding box center [445, 304] width 56 height 14
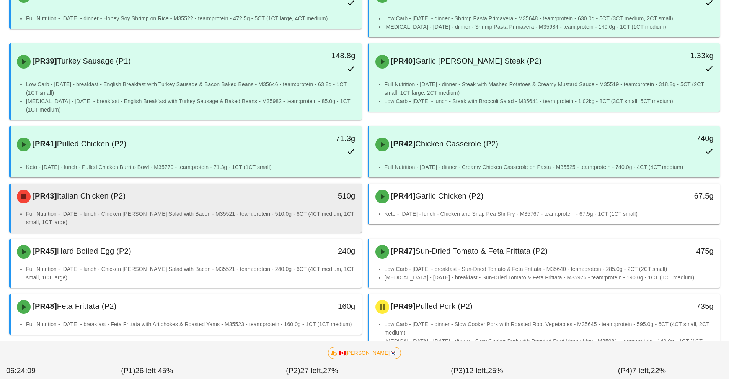
click at [314, 226] on li "Full Nutrition - [DATE] - lunch - Chicken [PERSON_NAME] Salad with Bacon - M355…" at bounding box center [191, 217] width 330 height 17
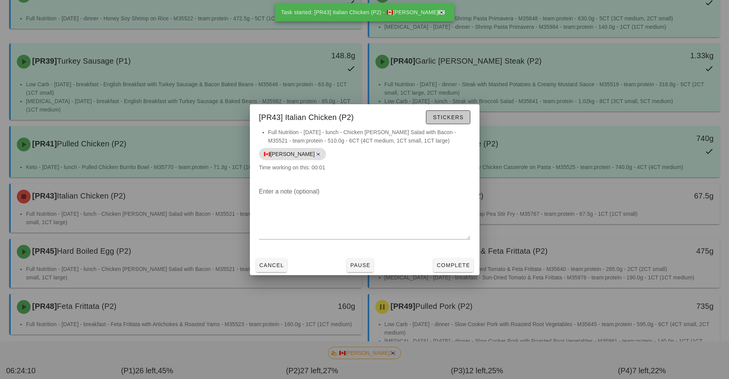
click at [461, 120] on button "Stickers" at bounding box center [448, 117] width 44 height 14
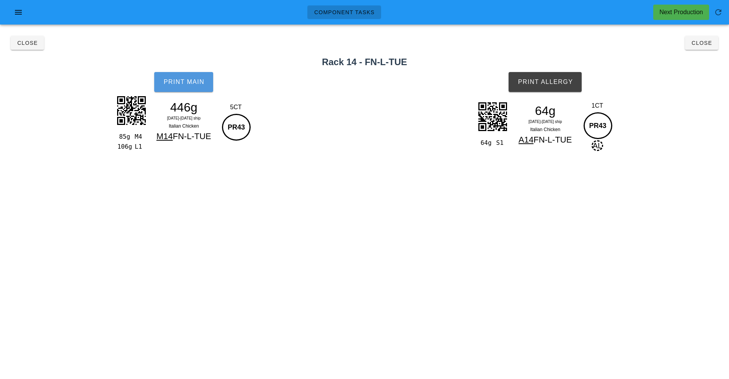
click at [181, 82] on span "Print Main" at bounding box center [183, 81] width 41 height 7
click at [556, 90] on button "Print Allergy" at bounding box center [545, 82] width 73 height 20
click at [703, 47] on button "Close" at bounding box center [701, 43] width 33 height 14
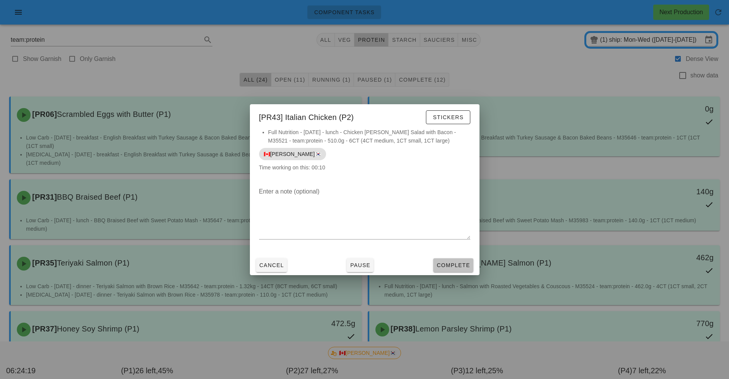
click at [456, 270] on button "Complete" at bounding box center [453, 265] width 40 height 14
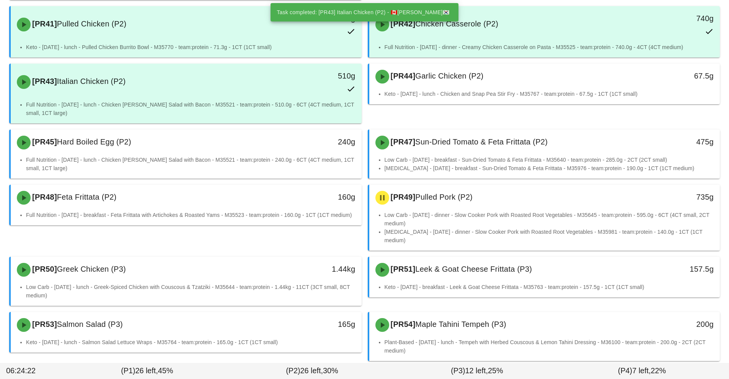
scroll to position [454, 0]
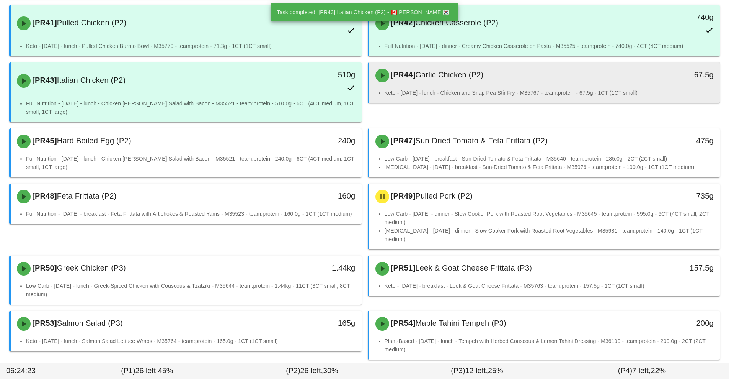
click at [481, 90] on li "Keto - [DATE] - lunch - Chicken and Snap Pea Stir Fry - M35767 - team:protein -…" at bounding box center [550, 92] width 330 height 8
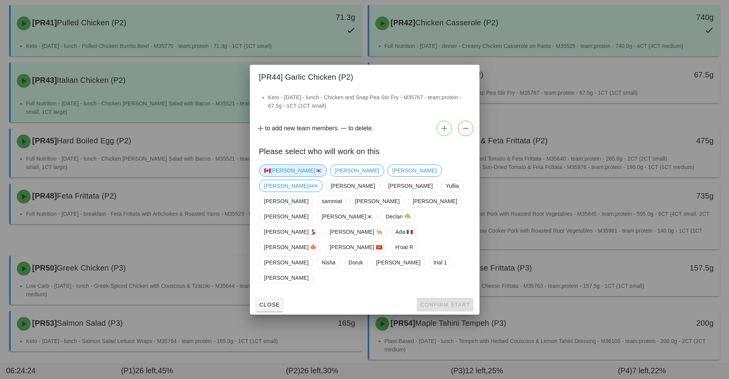
click at [278, 176] on span "🇨🇦[PERSON_NAME]🇰🇷" at bounding box center [293, 170] width 58 height 11
click at [453, 297] on button "Confirm Start" at bounding box center [445, 304] width 56 height 14
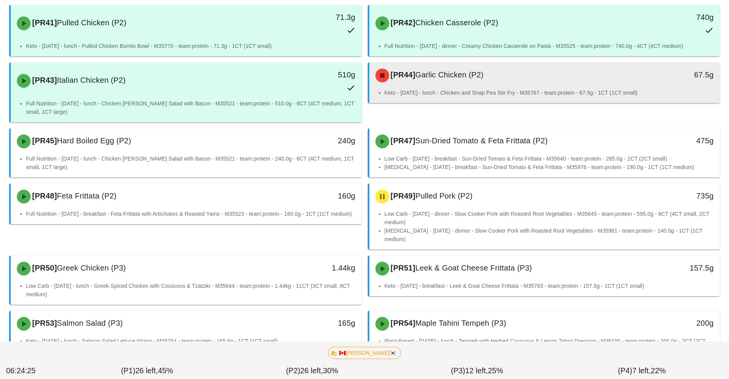
click at [492, 90] on li "Keto - [DATE] - lunch - Chicken and Snap Pea Stir Fry - M35767 - team:protein -…" at bounding box center [550, 92] width 330 height 8
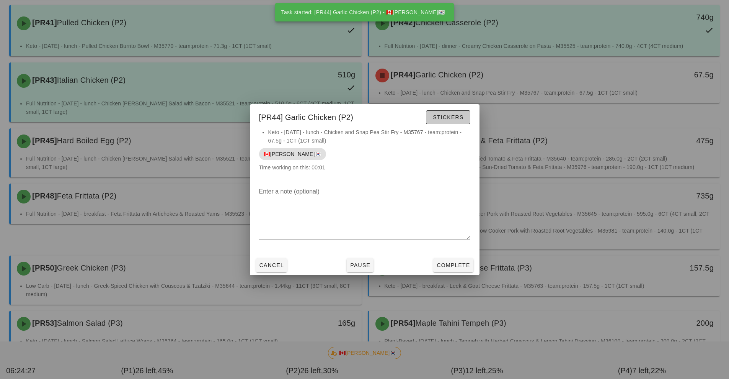
click at [452, 122] on button "Stickers" at bounding box center [448, 117] width 44 height 14
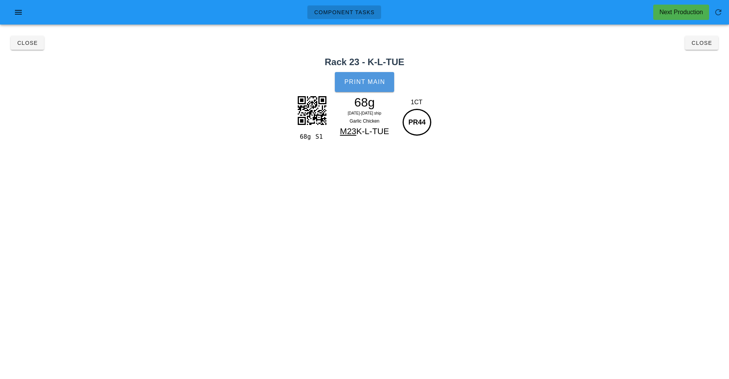
click at [376, 91] on button "Print Main" at bounding box center [364, 82] width 59 height 20
click at [714, 46] on button "Close" at bounding box center [701, 43] width 33 height 14
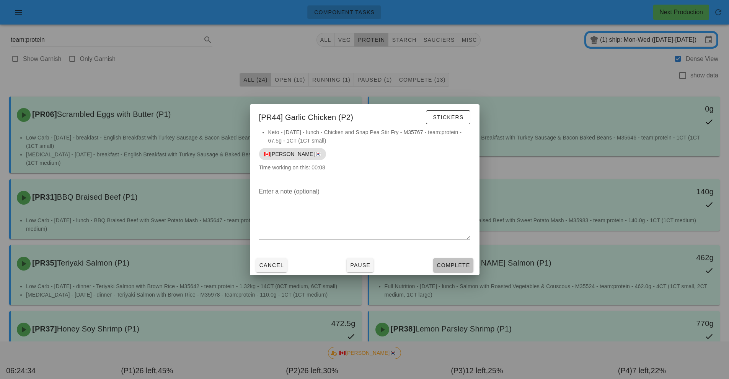
click at [457, 267] on span "Complete" at bounding box center [453, 265] width 34 height 6
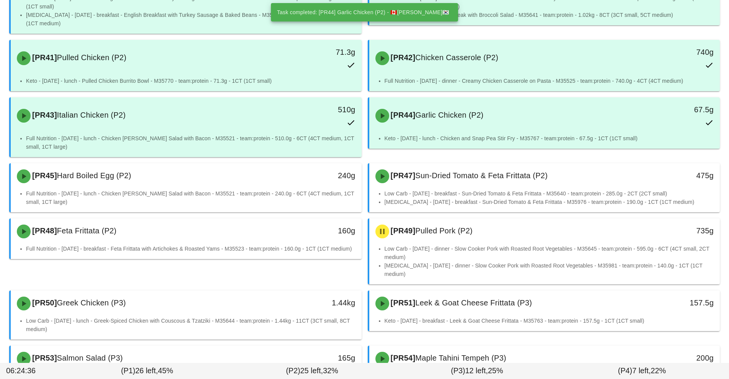
scroll to position [425, 0]
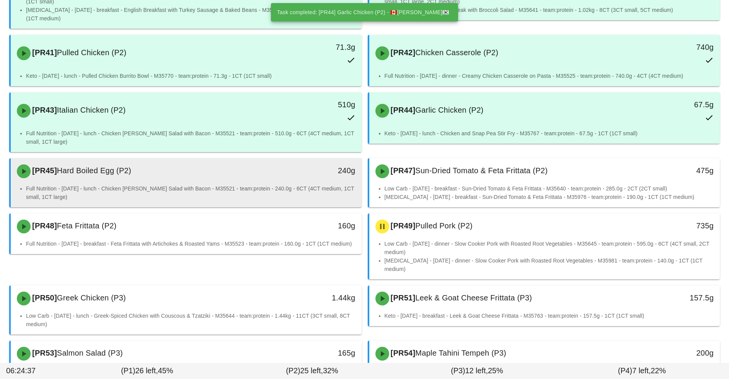
click at [284, 188] on li "Full Nutrition - [DATE] - lunch - Chicken [PERSON_NAME] Salad with Bacon - M355…" at bounding box center [191, 192] width 330 height 17
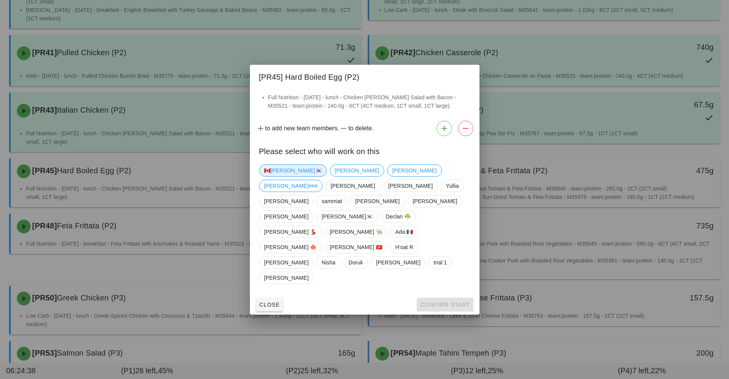
click at [278, 176] on span "🇨🇦[PERSON_NAME]🇰🇷" at bounding box center [293, 170] width 58 height 11
click at [459, 297] on button "Confirm Start" at bounding box center [445, 304] width 56 height 14
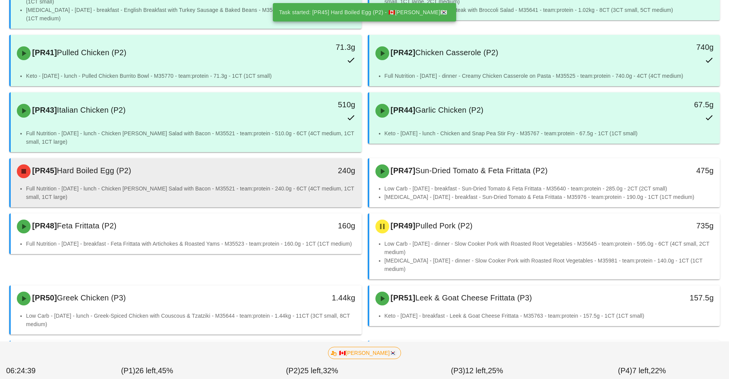
click at [288, 181] on div "240g" at bounding box center [316, 171] width 87 height 23
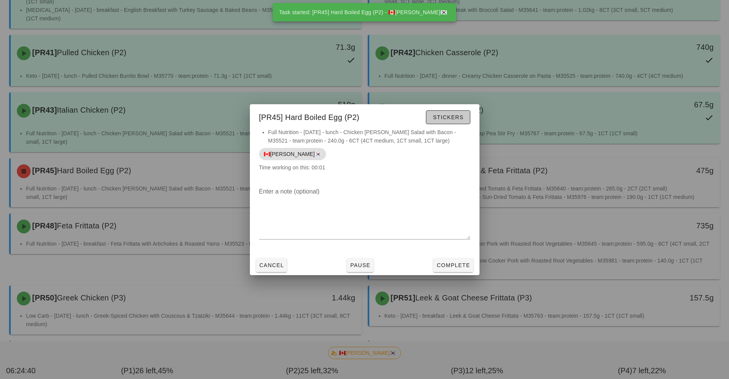
click at [457, 117] on span "Stickers" at bounding box center [448, 117] width 31 height 6
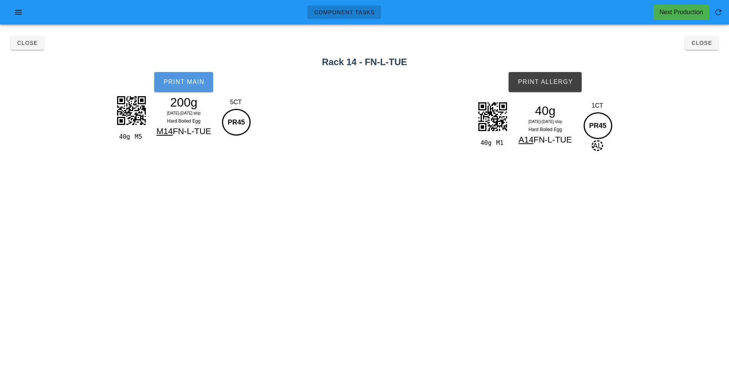
click at [194, 88] on button "Print Main" at bounding box center [183, 82] width 59 height 20
click at [571, 87] on button "Print Allergy" at bounding box center [545, 82] width 73 height 20
click at [708, 49] on button "Close" at bounding box center [701, 43] width 33 height 14
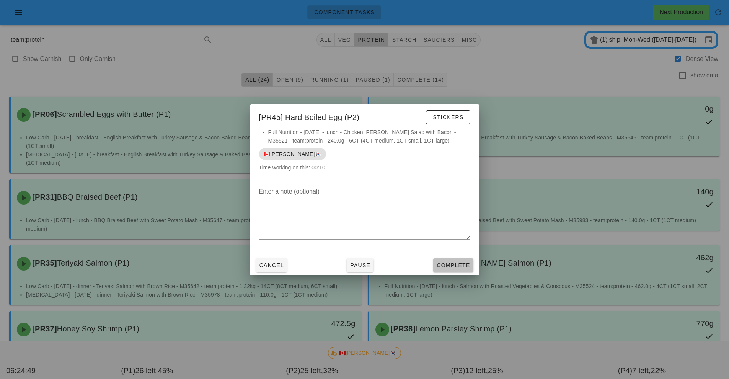
click at [468, 263] on span "Complete" at bounding box center [453, 265] width 34 height 6
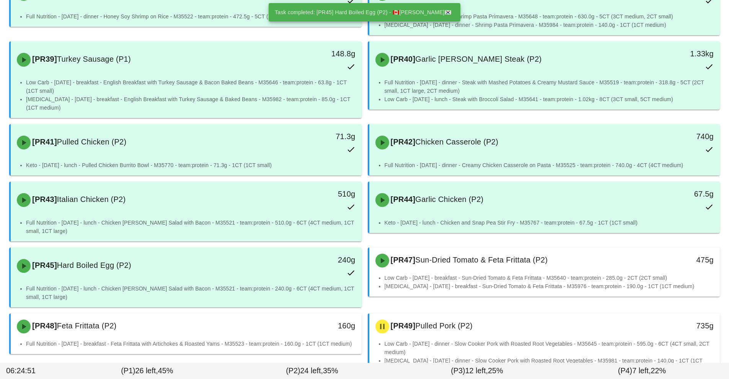
scroll to position [396, 0]
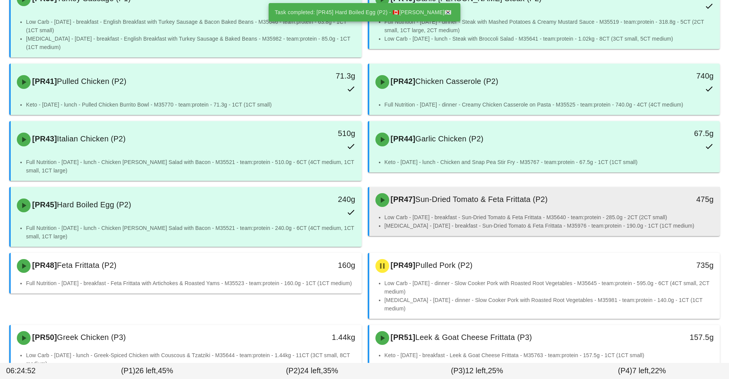
click at [493, 214] on li "Low Carb - [DATE] - breakfast - Sun-Dried Tomato & Feta Frittata - M35640 - tea…" at bounding box center [550, 217] width 330 height 8
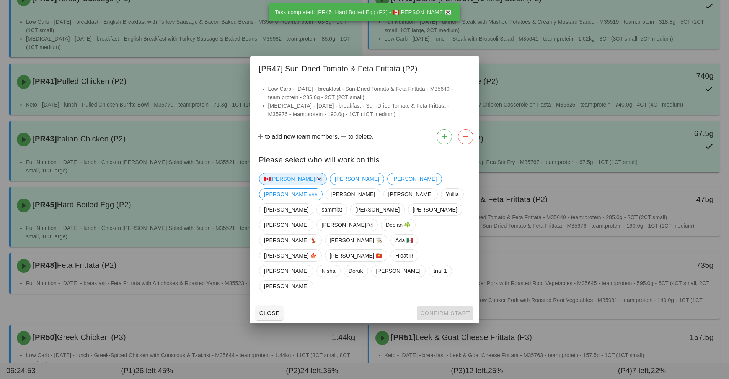
click at [273, 185] on span "🇨🇦[PERSON_NAME]🇰🇷" at bounding box center [293, 178] width 58 height 11
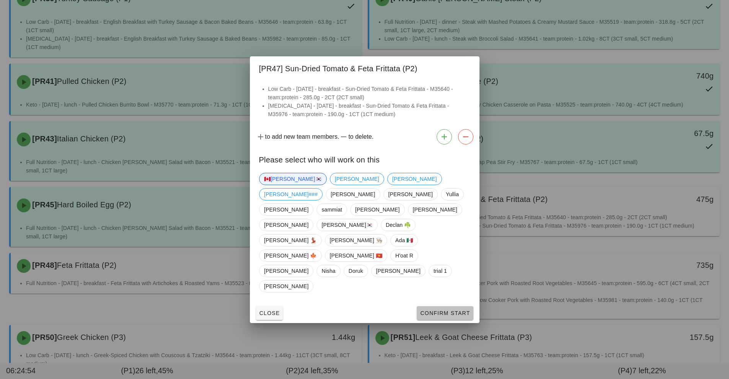
click at [456, 310] on span "Confirm Start" at bounding box center [445, 313] width 50 height 6
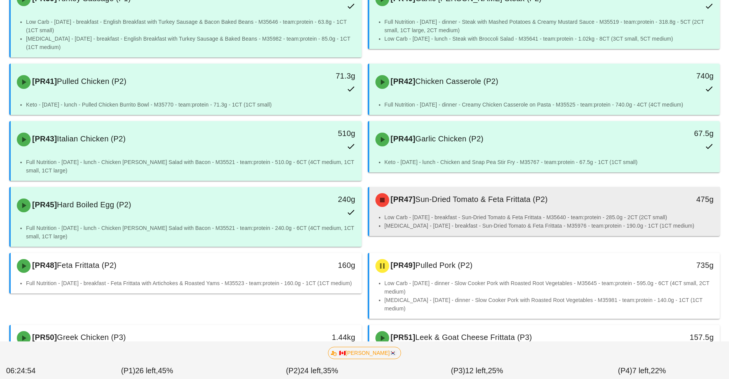
click at [506, 209] on div "[PR47] Sun-Dried Tomato & Feta Frittata (P2)" at bounding box center [501, 199] width 261 height 23
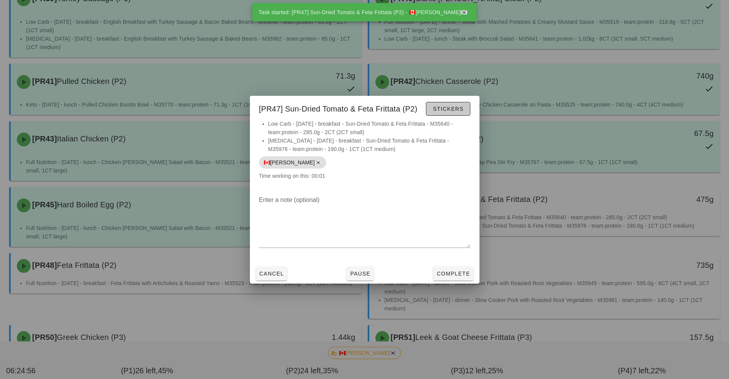
click at [460, 112] on button "Stickers" at bounding box center [448, 109] width 44 height 14
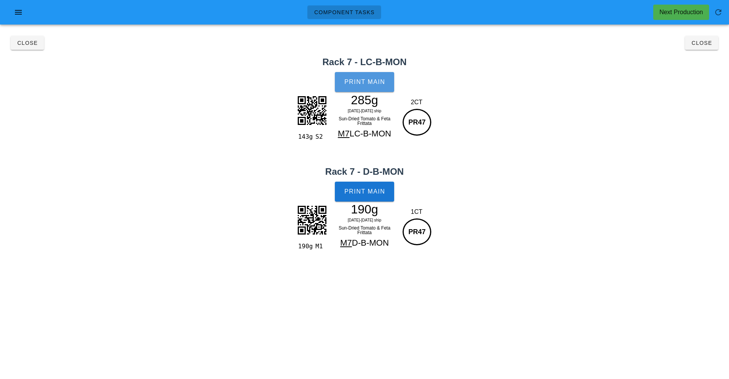
click at [381, 90] on button "Print Main" at bounding box center [364, 82] width 59 height 20
click at [372, 196] on button "Print Main" at bounding box center [364, 191] width 59 height 20
click at [707, 45] on span "Close" at bounding box center [701, 43] width 21 height 6
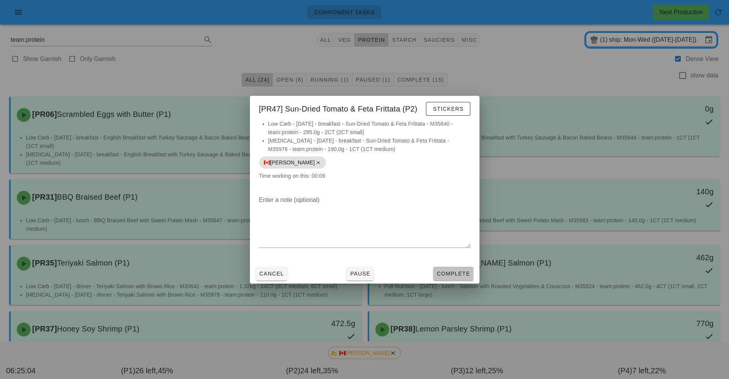
click at [469, 273] on span "Complete" at bounding box center [453, 273] width 34 height 6
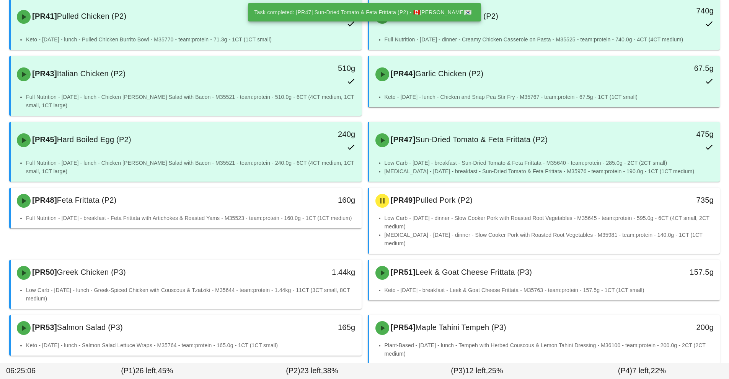
scroll to position [461, 0]
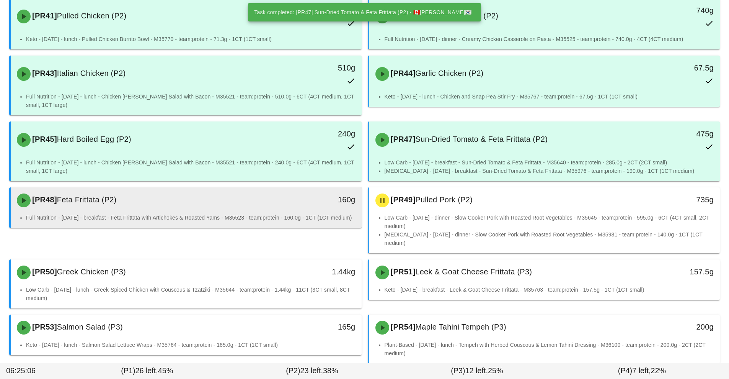
click at [296, 208] on div "160g" at bounding box center [316, 200] width 87 height 23
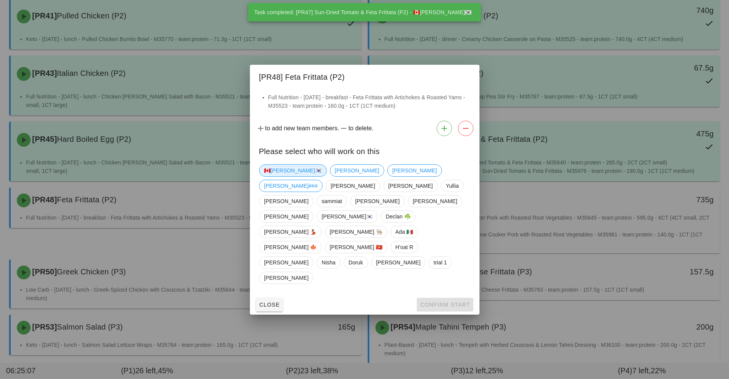
click at [279, 176] on span "🇨🇦[PERSON_NAME]🇰🇷" at bounding box center [293, 170] width 58 height 11
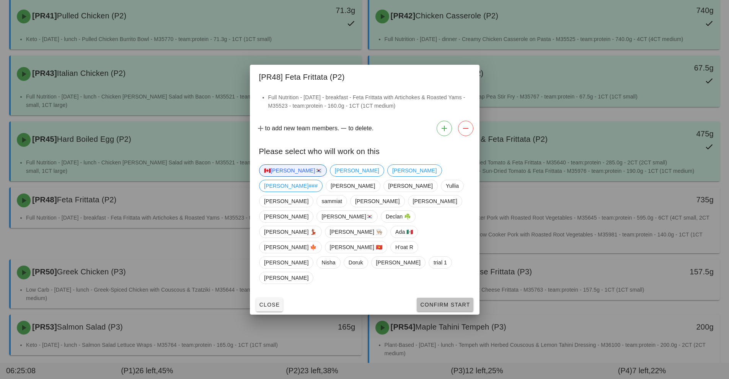
click at [451, 301] on span "Confirm Start" at bounding box center [445, 304] width 50 height 6
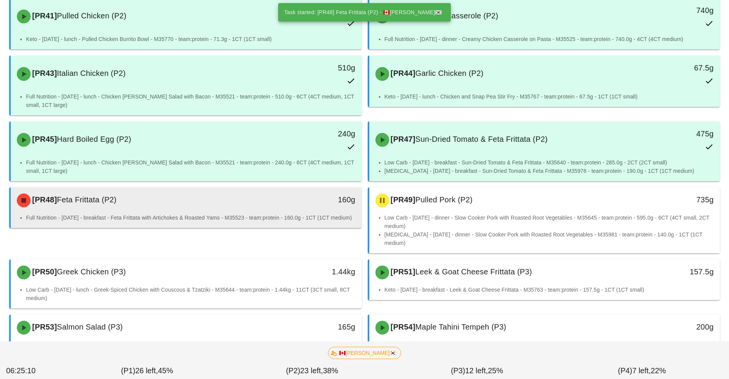
click at [266, 218] on li "Full Nutrition - [DATE] - breakfast - Feta Frittata with Artichokes & Roasted Y…" at bounding box center [191, 217] width 330 height 8
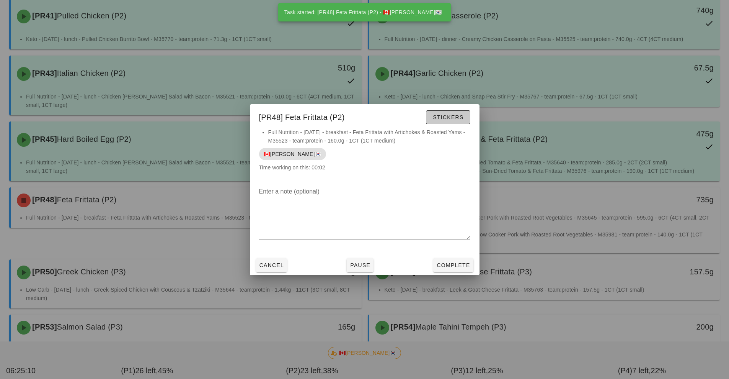
click at [462, 117] on span "Stickers" at bounding box center [448, 117] width 31 height 6
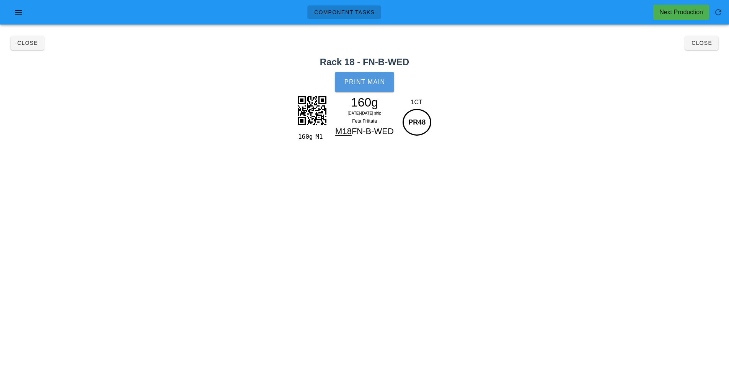
click at [375, 90] on button "Print Main" at bounding box center [364, 82] width 59 height 20
click at [704, 48] on button "Close" at bounding box center [701, 43] width 33 height 14
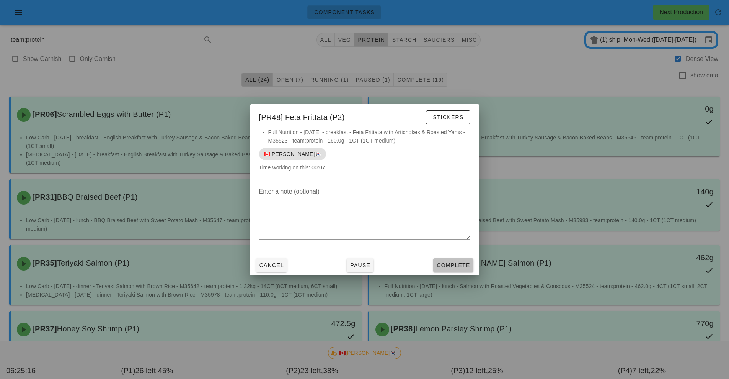
click at [466, 264] on span "Complete" at bounding box center [453, 265] width 34 height 6
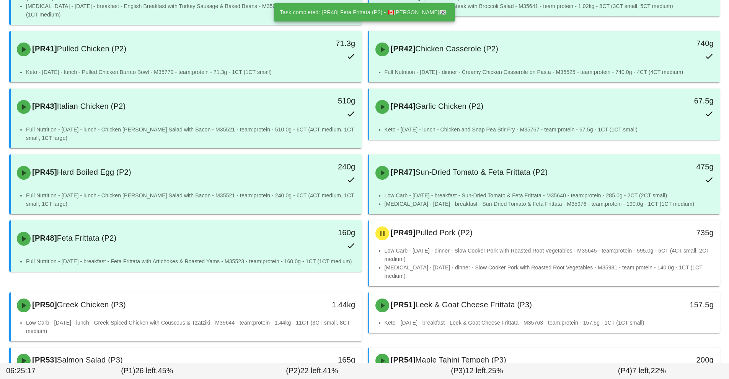
scroll to position [542, 0]
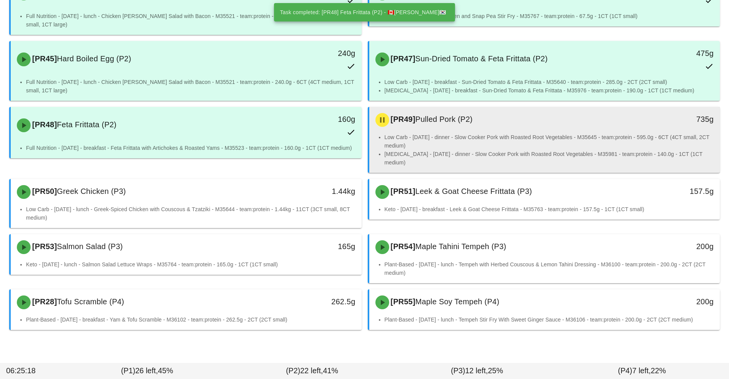
click at [505, 139] on li "Low Carb - [DATE] - dinner - Slow Cooker Pork with Roasted Root Vegetables - M3…" at bounding box center [550, 141] width 330 height 17
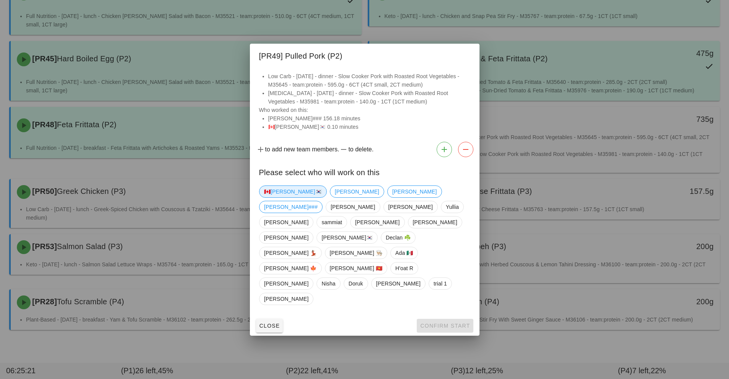
click at [283, 197] on span "🇨🇦[PERSON_NAME]🇰🇷" at bounding box center [293, 191] width 58 height 11
click at [443, 322] on span "Confirm Start" at bounding box center [445, 325] width 50 height 6
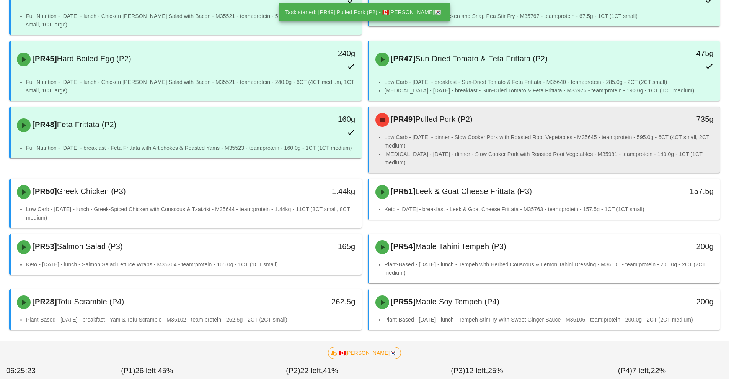
click at [497, 141] on li "Low Carb - [DATE] - dinner - Slow Cooker Pork with Roasted Root Vegetables - M3…" at bounding box center [550, 141] width 330 height 17
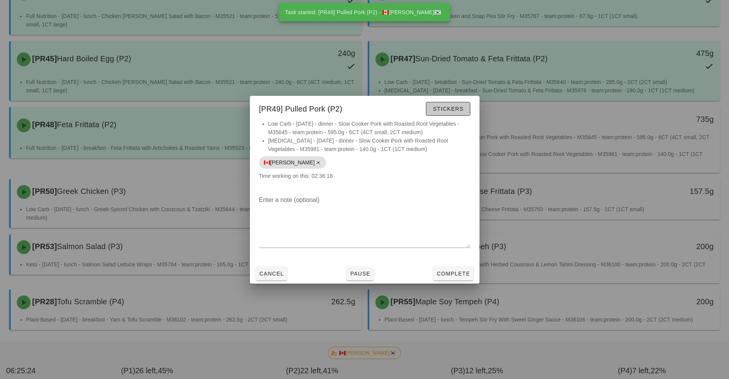
click at [459, 111] on span "Stickers" at bounding box center [448, 109] width 31 height 6
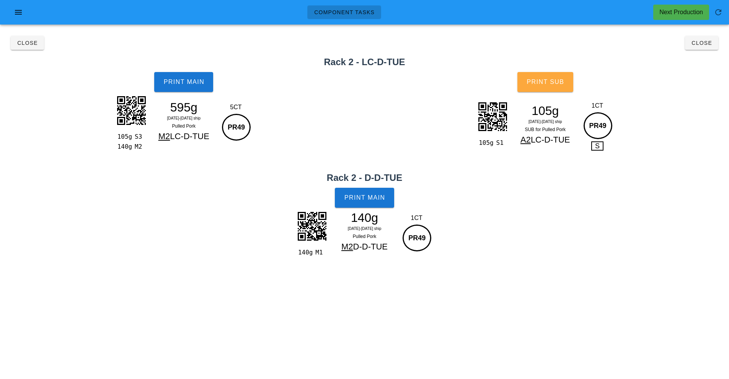
click at [557, 87] on button "Print Sub" at bounding box center [546, 82] width 56 height 20
click at [709, 48] on button "Close" at bounding box center [701, 43] width 33 height 14
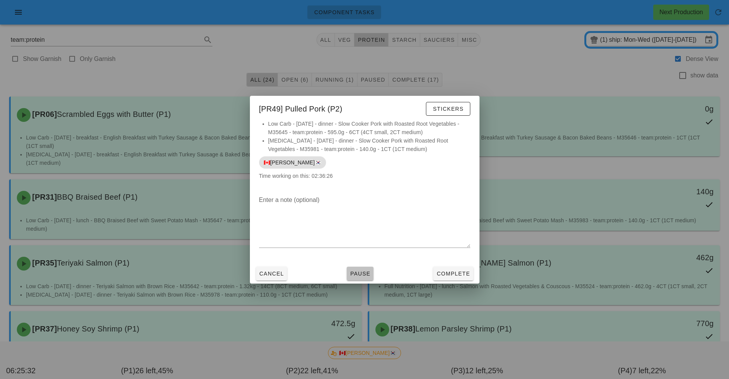
click at [361, 271] on span "Pause" at bounding box center [360, 273] width 21 height 6
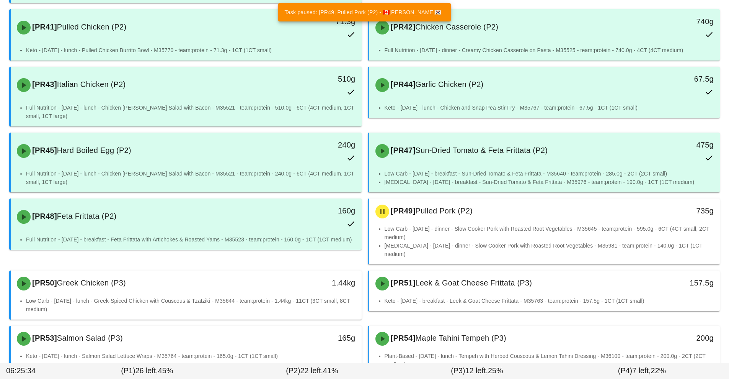
scroll to position [542, 0]
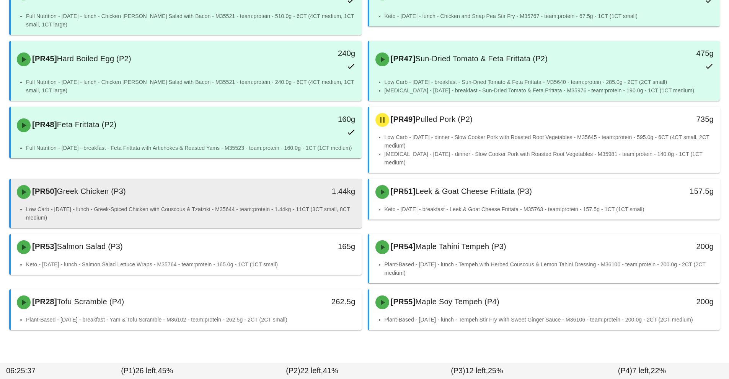
click at [281, 214] on li "Low Carb - [DATE] - lunch - Greek-Spiced Chicken with Couscous & Tzatziki - M35…" at bounding box center [191, 213] width 330 height 17
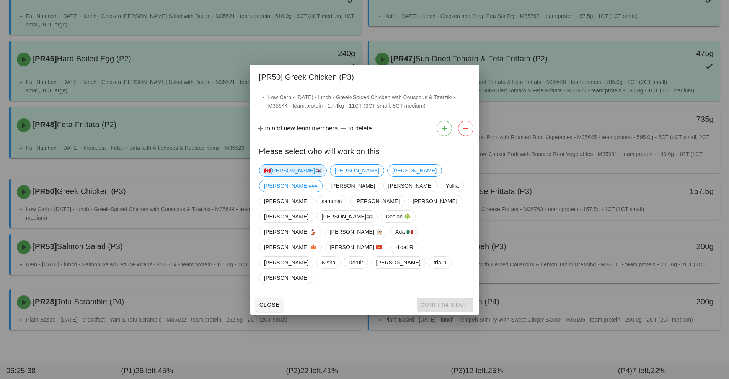
click at [282, 176] on span "🇨🇦[PERSON_NAME]🇰🇷" at bounding box center [293, 170] width 58 height 11
click at [457, 297] on button "Confirm Start" at bounding box center [445, 304] width 56 height 14
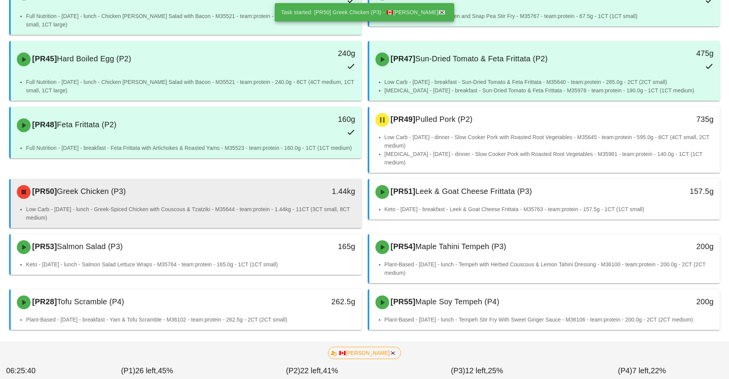
click at [299, 212] on li "Low Carb - [DATE] - lunch - Greek-Spiced Chicken with Couscous & Tzatziki - M35…" at bounding box center [191, 213] width 330 height 17
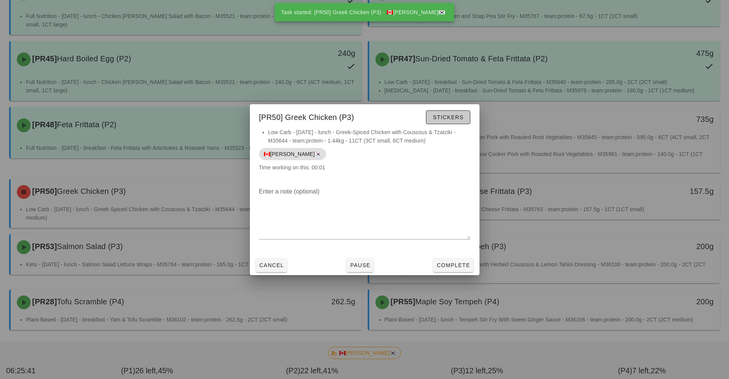
click at [461, 119] on span "Stickers" at bounding box center [448, 117] width 31 height 6
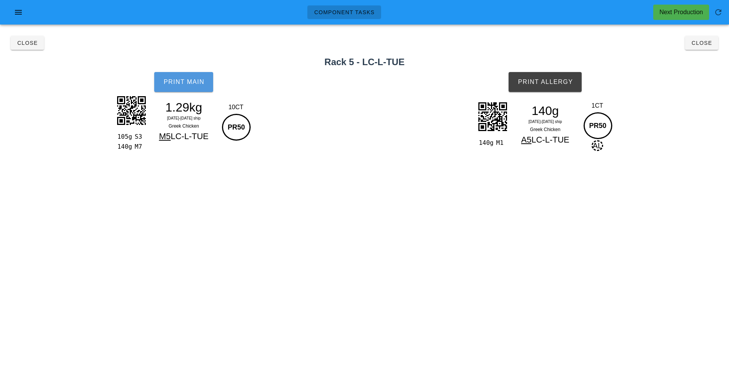
click at [185, 85] on span "Print Main" at bounding box center [183, 81] width 41 height 7
click at [562, 88] on button "Print Allergy" at bounding box center [545, 82] width 73 height 20
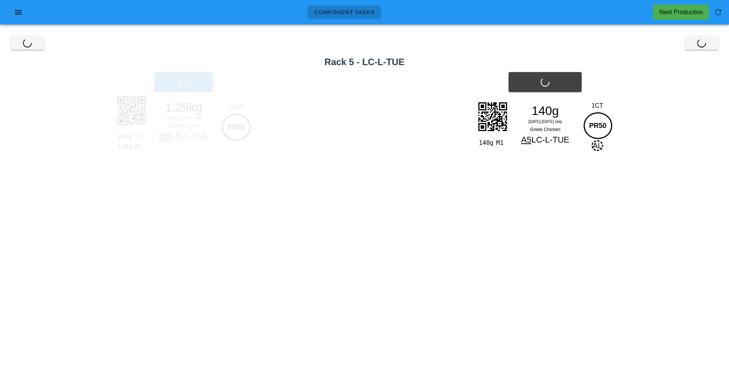
click at [716, 70] on div "Print Allergy" at bounding box center [546, 81] width 368 height 29
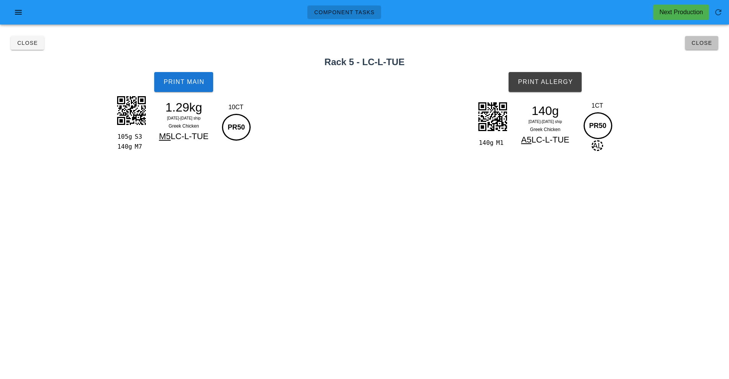
click at [701, 46] on span "Close" at bounding box center [701, 43] width 21 height 6
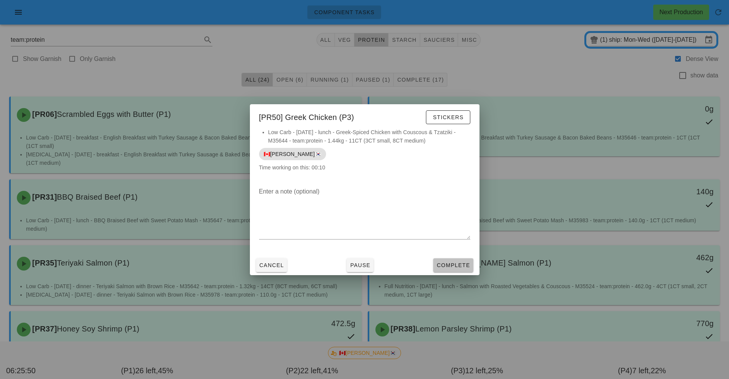
click at [445, 267] on span "Complete" at bounding box center [453, 265] width 34 height 6
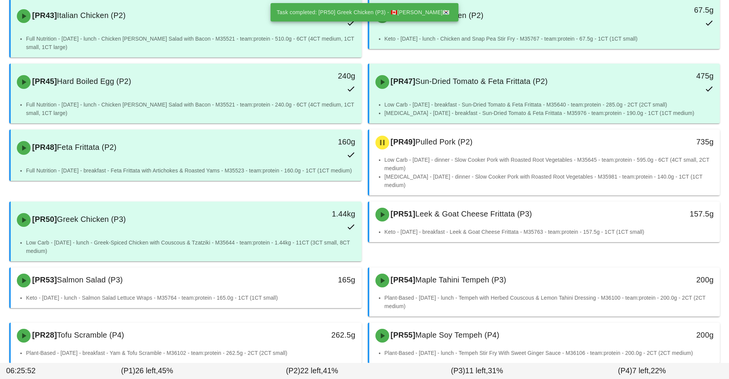
scroll to position [552, 0]
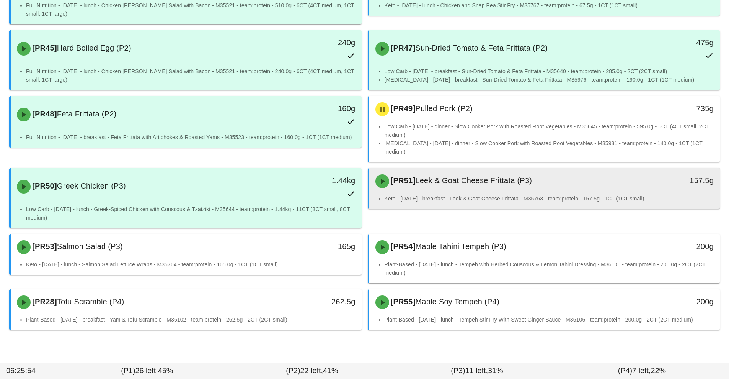
click at [484, 194] on li "Keto - [DATE] - breakfast - Leek & Goat Cheese Frittata - M35763 - team:protein…" at bounding box center [550, 198] width 330 height 8
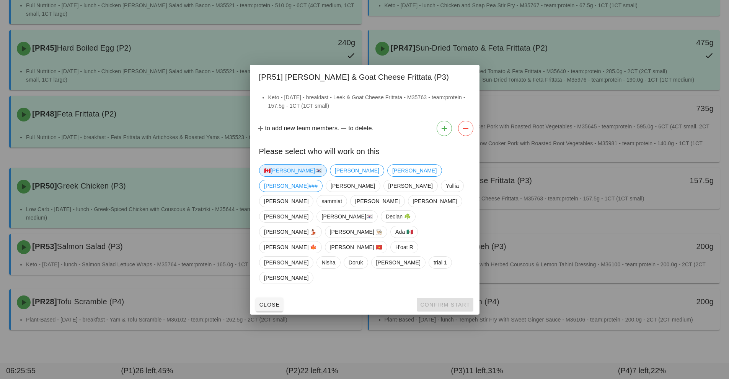
click at [266, 176] on span "🇨🇦[PERSON_NAME]🇰🇷" at bounding box center [293, 170] width 58 height 11
click at [443, 297] on button "Confirm Start" at bounding box center [445, 304] width 56 height 14
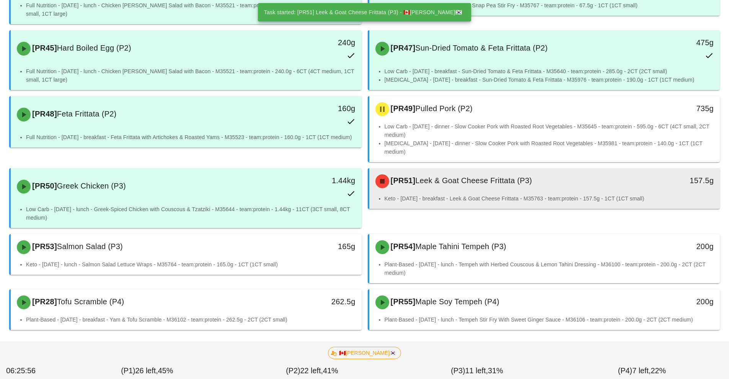
click at [474, 180] on div "[PR51] [PERSON_NAME] & Goat Cheese Frittata (P3)" at bounding box center [501, 181] width 261 height 23
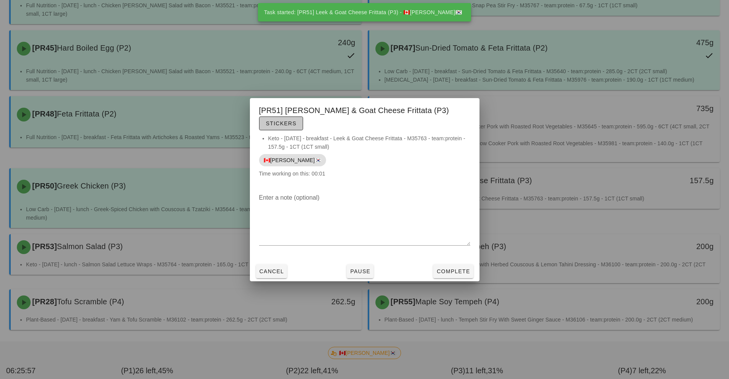
click at [303, 122] on button "Stickers" at bounding box center [281, 123] width 44 height 14
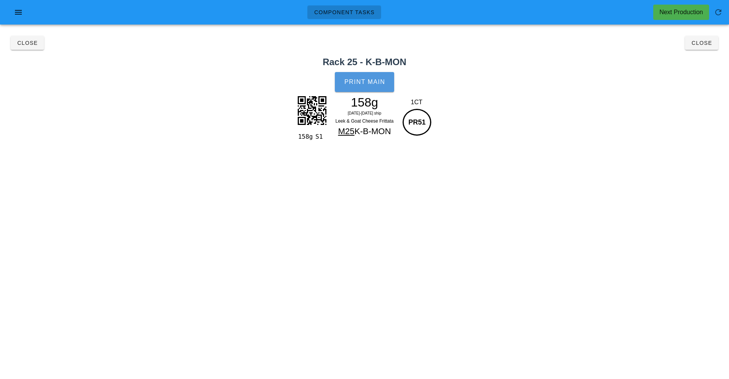
click at [374, 83] on span "Print Main" at bounding box center [364, 81] width 41 height 7
click at [706, 47] on button "Close" at bounding box center [701, 43] width 33 height 14
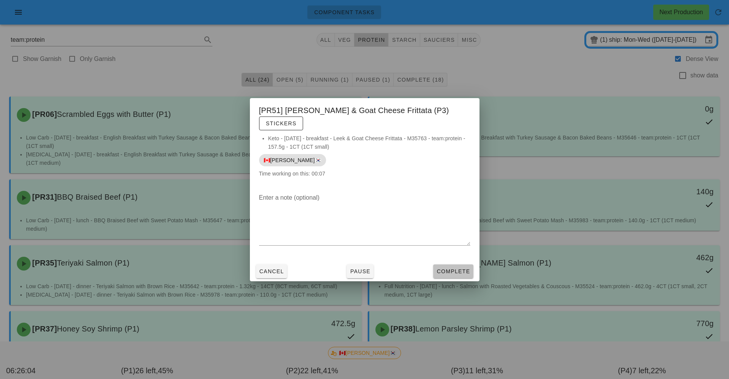
click at [456, 268] on span "Complete" at bounding box center [453, 271] width 34 height 6
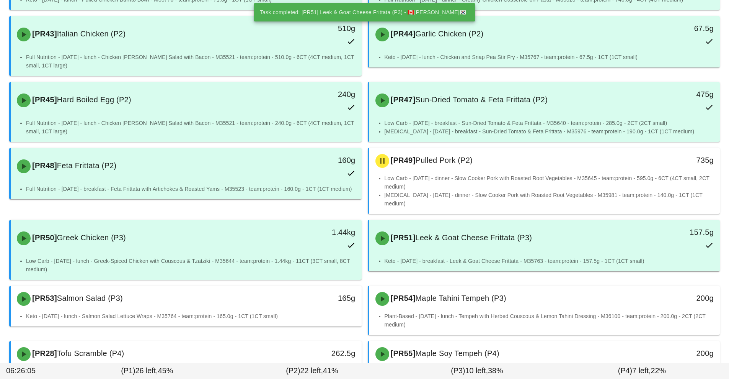
scroll to position [552, 0]
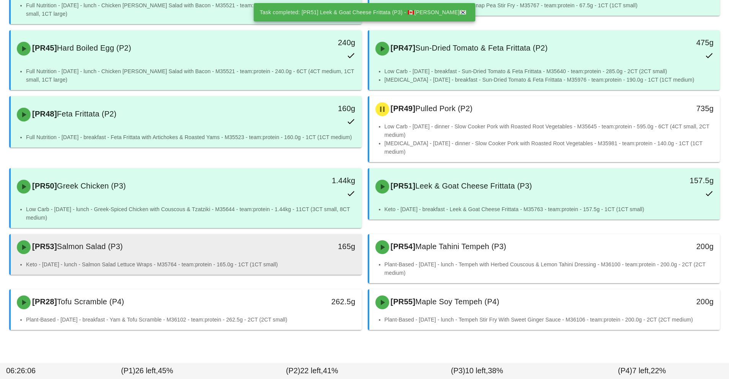
click at [294, 247] on div "165g" at bounding box center [316, 246] width 87 height 23
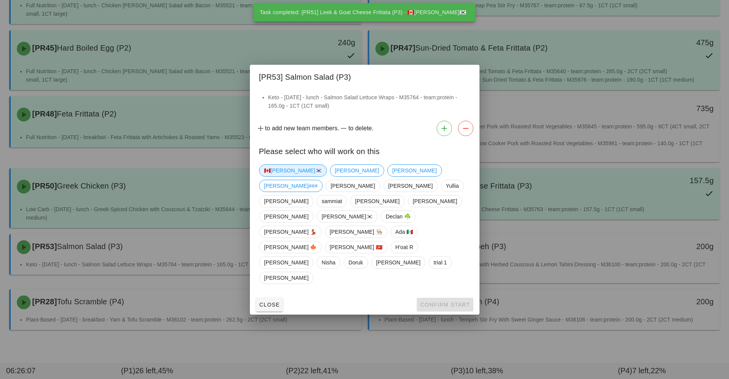
click at [279, 176] on span "🇨🇦[PERSON_NAME]🇰🇷" at bounding box center [293, 170] width 58 height 11
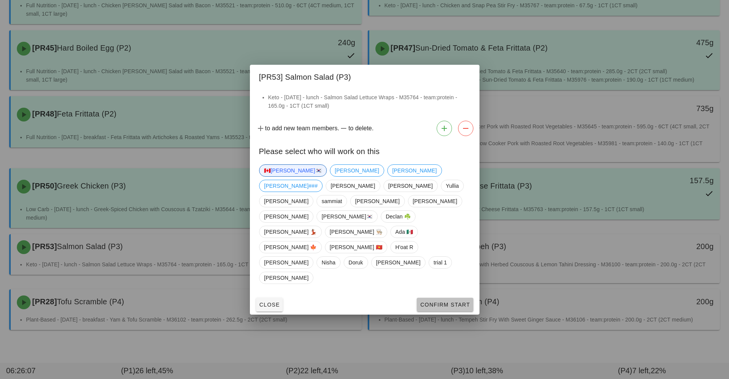
click at [454, 297] on button "Confirm Start" at bounding box center [445, 304] width 56 height 14
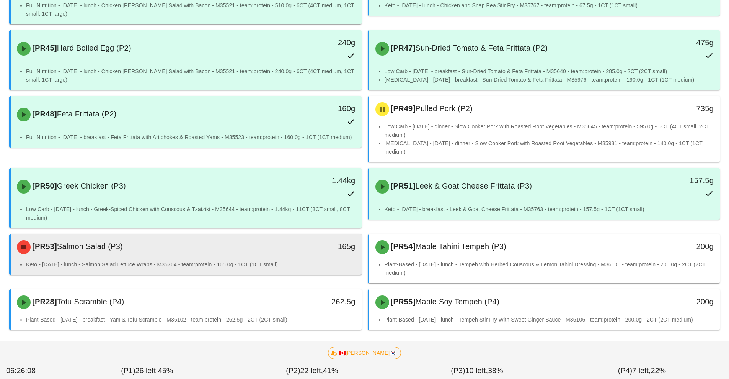
click at [263, 251] on div "[PR53] Salmon Salad (P3)" at bounding box center [142, 246] width 261 height 23
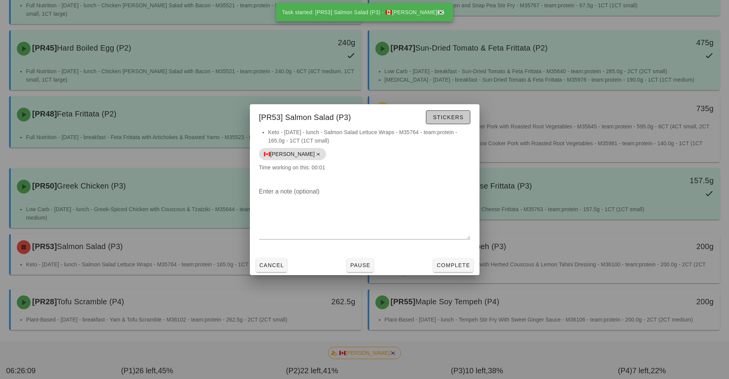
click at [459, 116] on span "Stickers" at bounding box center [448, 117] width 31 height 6
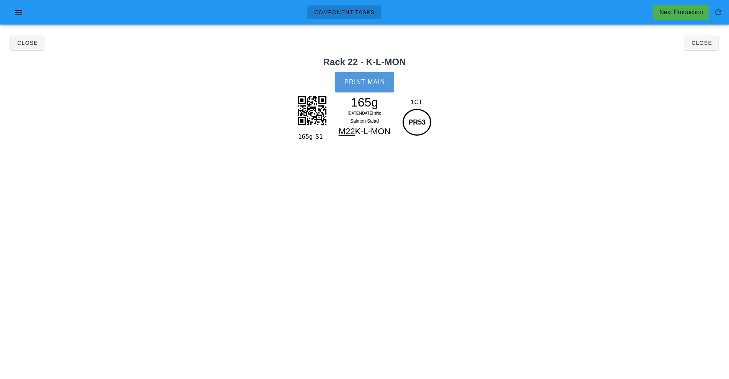
click at [369, 81] on span "Print Main" at bounding box center [364, 81] width 41 height 7
click at [703, 47] on button "Close" at bounding box center [701, 43] width 33 height 14
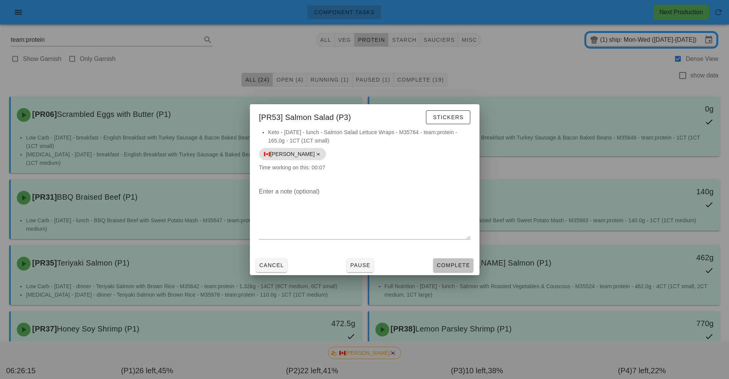
click at [455, 269] on button "Complete" at bounding box center [453, 265] width 40 height 14
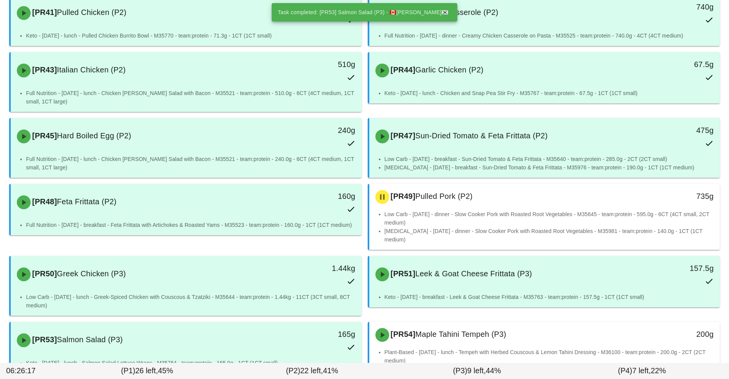
scroll to position [555, 0]
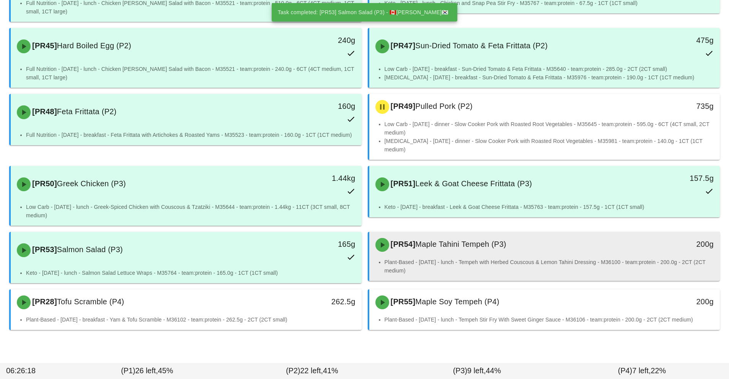
click at [503, 258] on li "Plant-Based - [DATE] - lunch - Tempeh with Herbed Couscous & Lemon Tahini Dress…" at bounding box center [550, 266] width 330 height 17
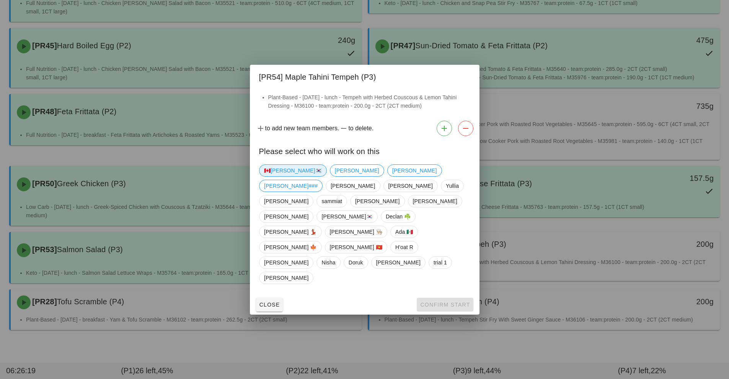
click at [281, 176] on span "🇨🇦[PERSON_NAME]🇰🇷" at bounding box center [293, 170] width 58 height 11
click at [445, 297] on button "Confirm Start" at bounding box center [445, 304] width 56 height 14
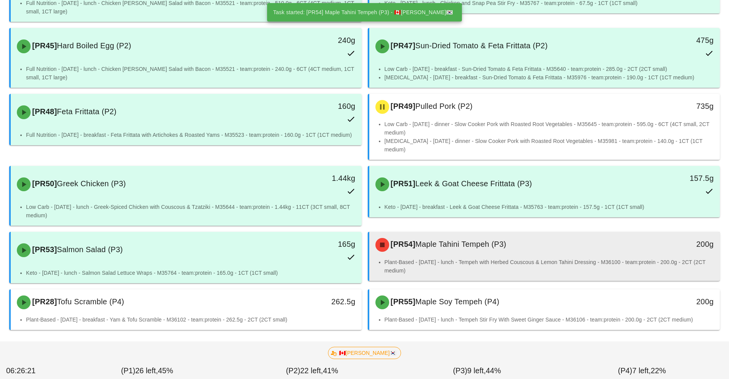
click at [497, 245] on div "[PR54] Maple Tahini Tempeh (P3)" at bounding box center [501, 244] width 261 height 23
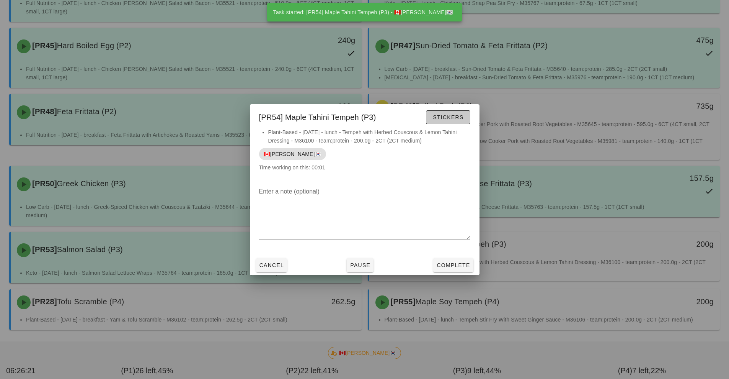
click at [463, 116] on span "Stickers" at bounding box center [448, 117] width 31 height 6
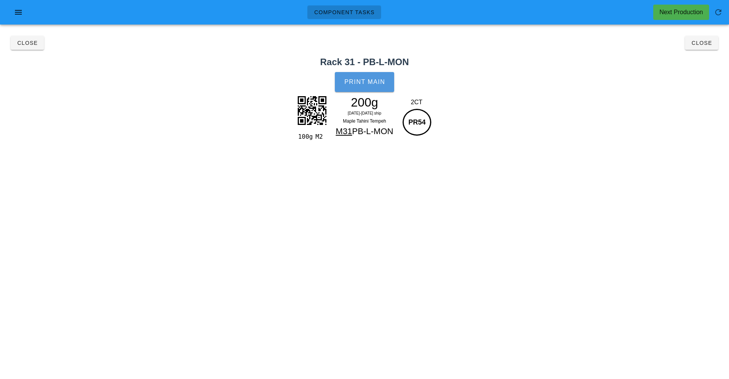
click at [376, 77] on button "Print Main" at bounding box center [364, 82] width 59 height 20
click at [714, 49] on button "Close" at bounding box center [701, 43] width 33 height 14
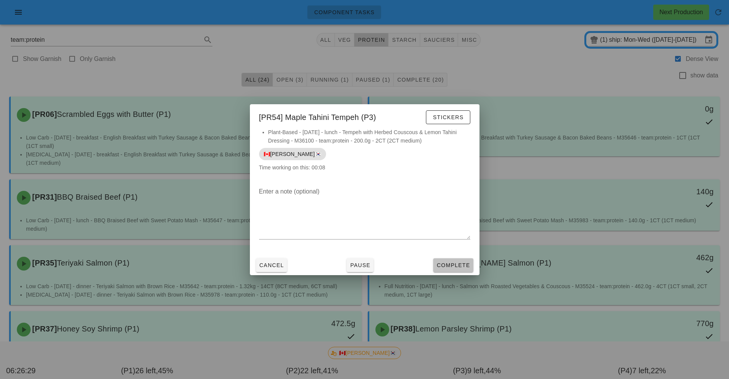
click at [457, 267] on span "Complete" at bounding box center [453, 265] width 34 height 6
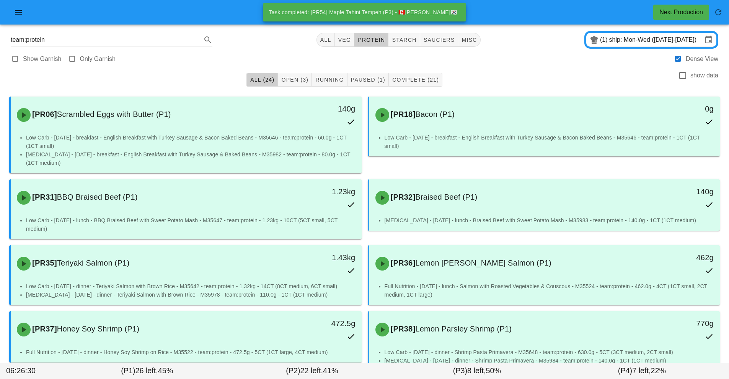
scroll to position [555, 0]
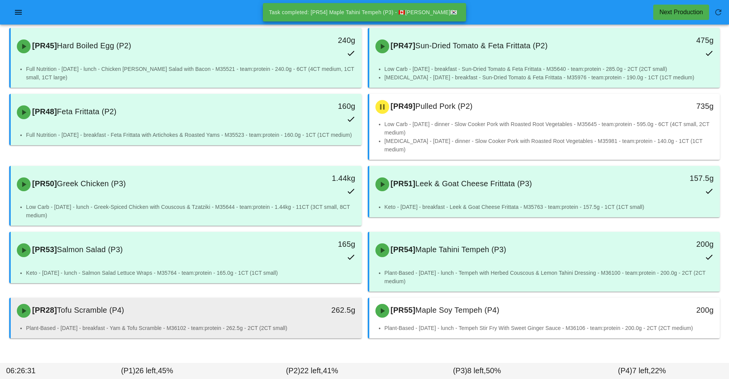
click at [283, 312] on div "262.5g" at bounding box center [316, 310] width 87 height 23
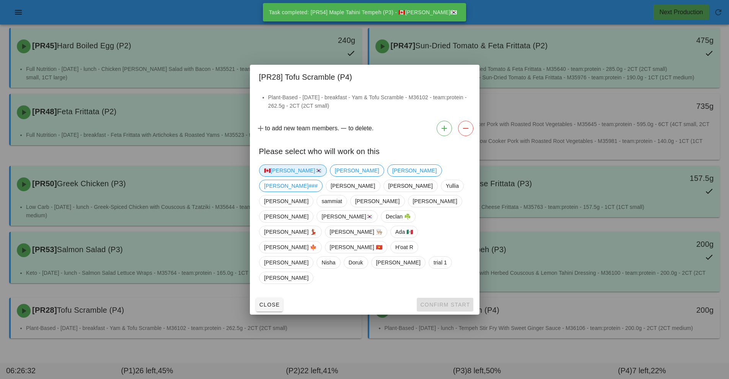
click at [284, 176] on span "🇨🇦[PERSON_NAME]🇰🇷" at bounding box center [293, 170] width 58 height 11
click at [447, 301] on span "Confirm Start" at bounding box center [445, 304] width 50 height 6
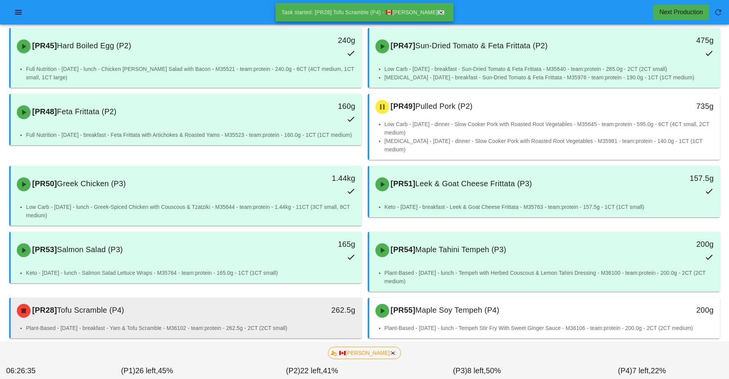
click at [276, 324] on li "Plant-Based - [DATE] - breakfast - Yam & Tofu Scramble - M36102 - team:protein …" at bounding box center [191, 327] width 330 height 8
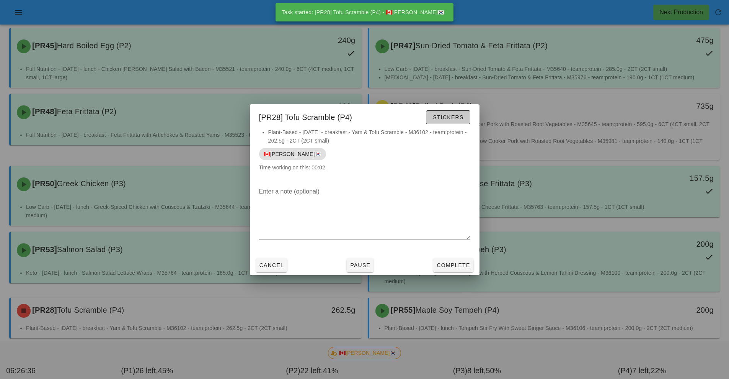
click at [458, 123] on button "Stickers" at bounding box center [448, 117] width 44 height 14
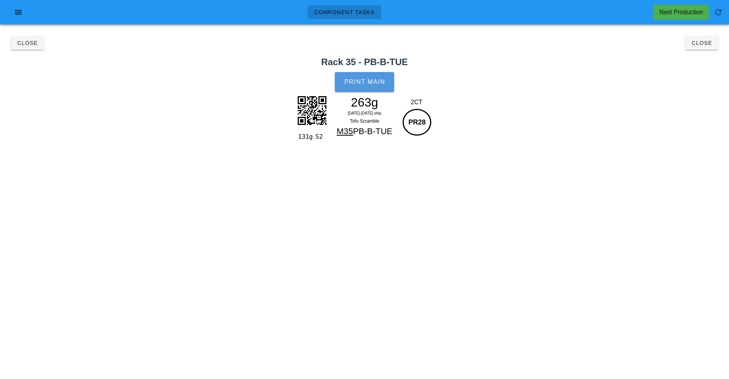
click at [367, 89] on button "Print Main" at bounding box center [364, 82] width 59 height 20
click at [697, 47] on button "Close" at bounding box center [701, 43] width 33 height 14
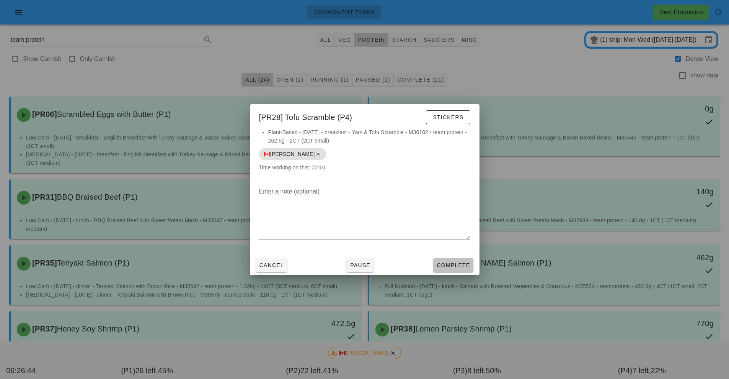
click at [460, 270] on button "Complete" at bounding box center [453, 265] width 40 height 14
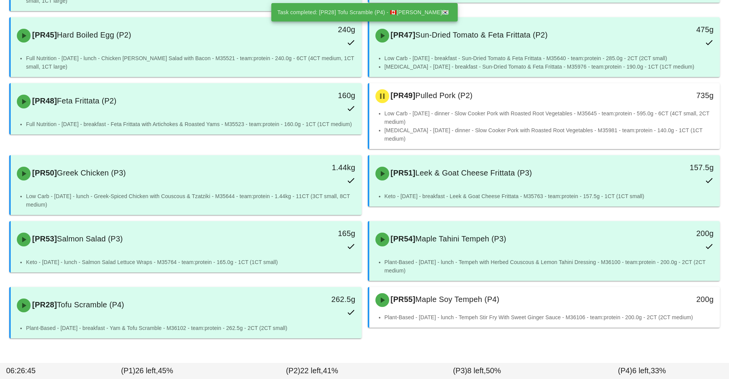
scroll to position [574, 0]
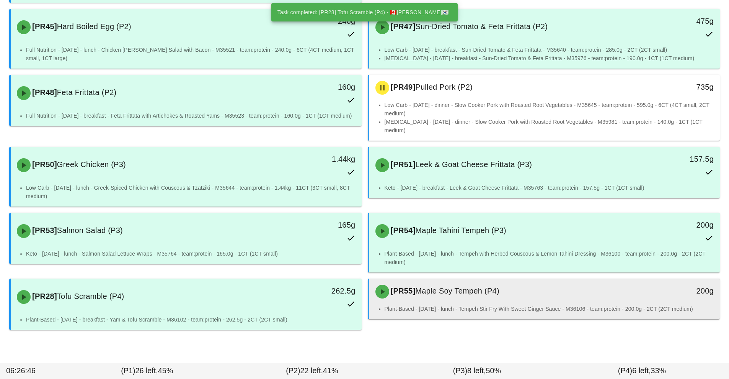
click at [494, 304] on li "Plant-Based - [DATE] - lunch - Tempeh Stir Fry With Sweet Ginger Sauce - M36106…" at bounding box center [550, 308] width 330 height 8
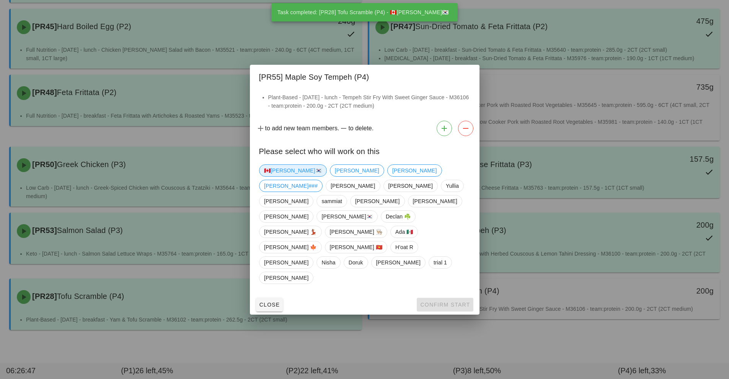
click at [288, 176] on span "🇨🇦[PERSON_NAME]🇰🇷" at bounding box center [293, 170] width 58 height 11
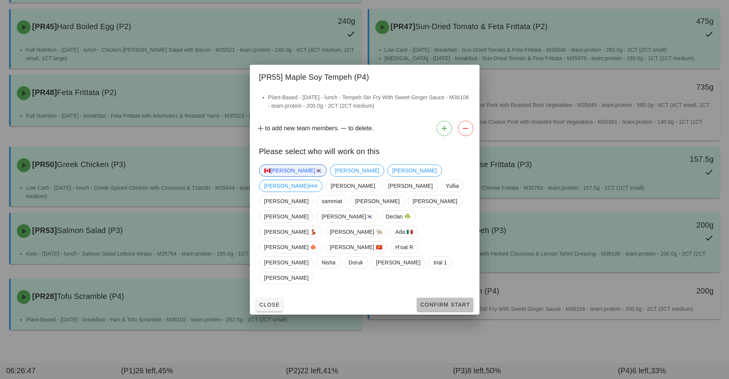
click at [462, 297] on button "Confirm Start" at bounding box center [445, 304] width 56 height 14
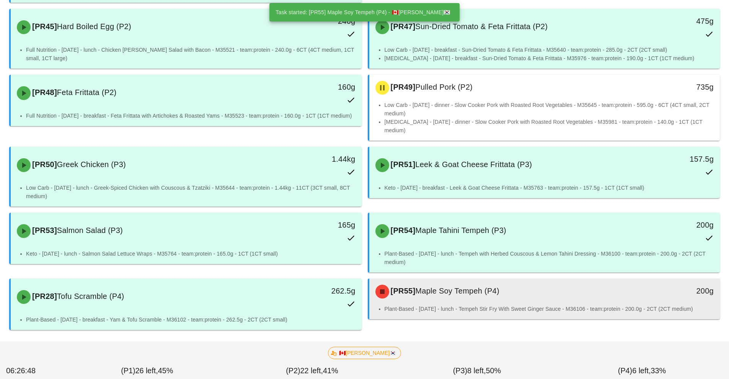
click at [485, 304] on li "Plant-Based - [DATE] - lunch - Tempeh Stir Fry With Sweet Ginger Sauce - M36106…" at bounding box center [550, 308] width 330 height 8
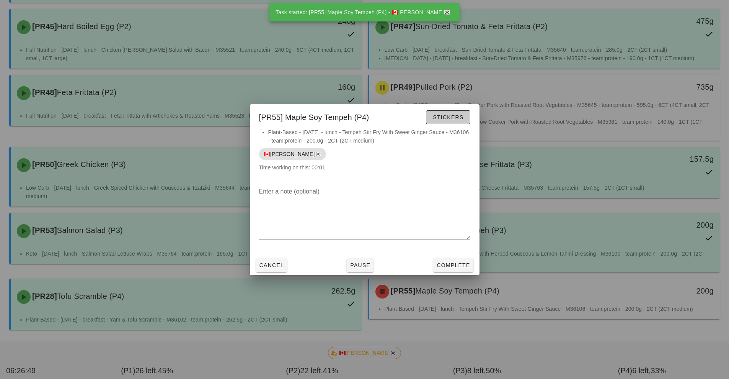
click at [454, 122] on button "Stickers" at bounding box center [448, 117] width 44 height 14
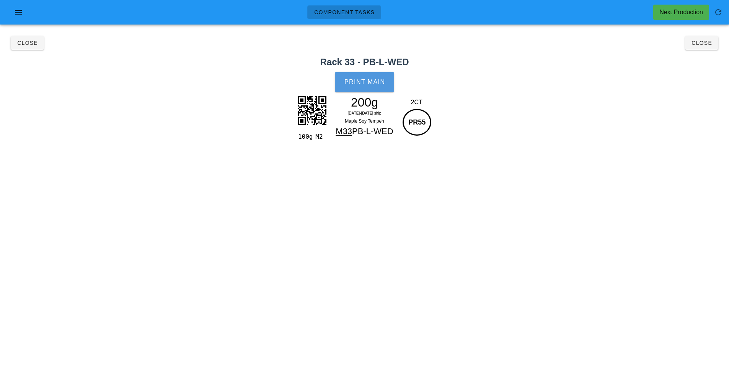
click at [390, 87] on button "Print Main" at bounding box center [364, 82] width 59 height 20
click at [706, 48] on button "Close" at bounding box center [701, 43] width 33 height 14
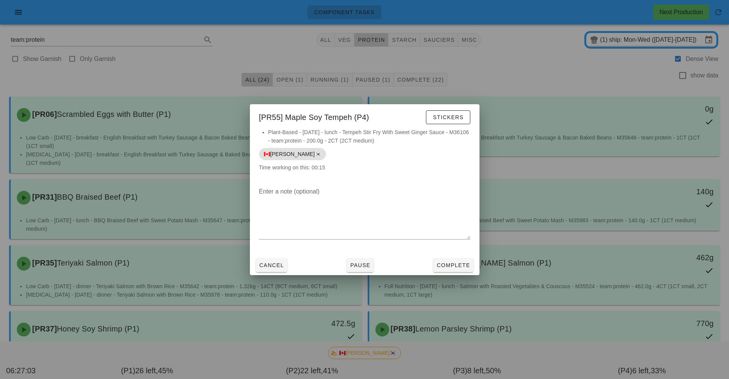
click at [579, 90] on div at bounding box center [364, 189] width 729 height 379
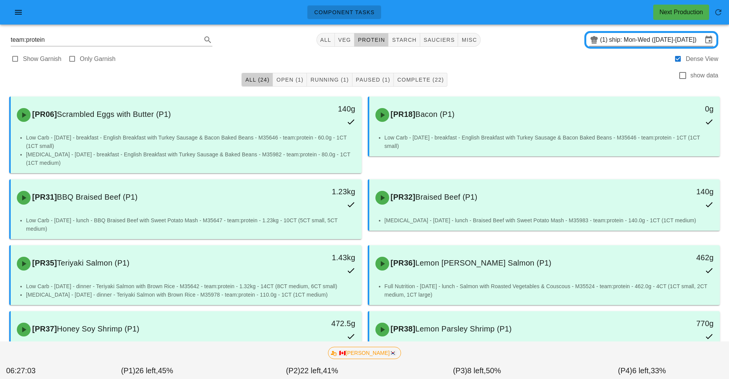
click at [617, 40] on input "ship: Mon-Wed ([DATE]-[DATE])" at bounding box center [655, 40] width 93 height 12
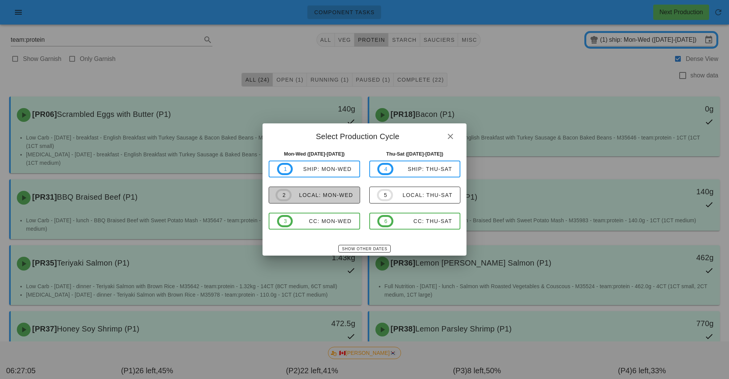
click at [343, 202] on button "2 local: Mon-Wed" at bounding box center [314, 194] width 91 height 17
type input "local: Mon-Wed ([DATE]-[DATE])"
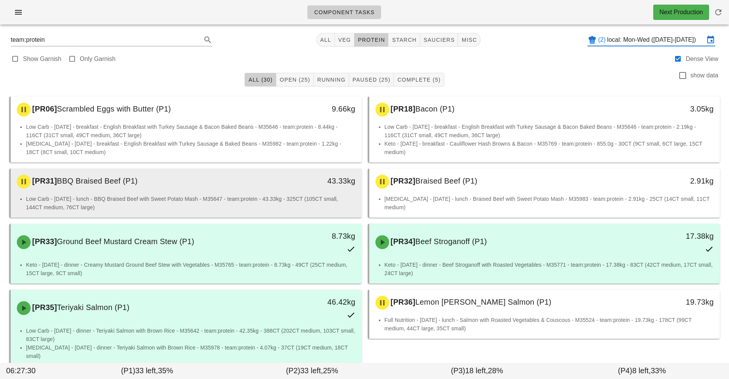
click at [314, 203] on li "Low Carb - [DATE] - lunch - BBQ Braised Beef with Sweet Potato Mash - M35647 - …" at bounding box center [191, 202] width 330 height 17
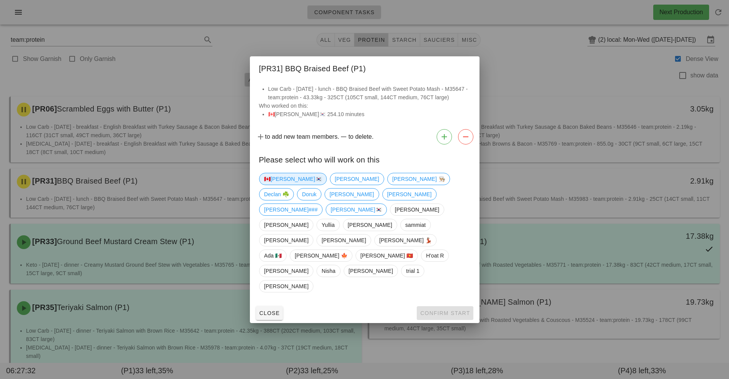
click at [281, 185] on span "🇨🇦[PERSON_NAME]🇰🇷" at bounding box center [293, 178] width 58 height 11
click at [457, 306] on button "Confirm Start" at bounding box center [445, 313] width 56 height 14
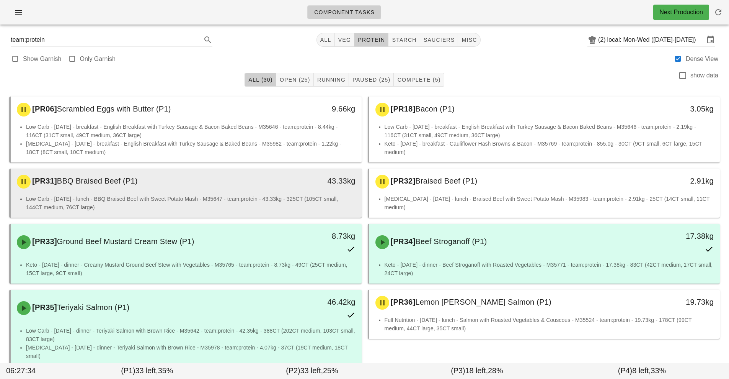
click at [314, 200] on li "Low Carb - [DATE] - lunch - BBQ Braised Beef with Sweet Potato Mash - M35647 - …" at bounding box center [191, 202] width 330 height 17
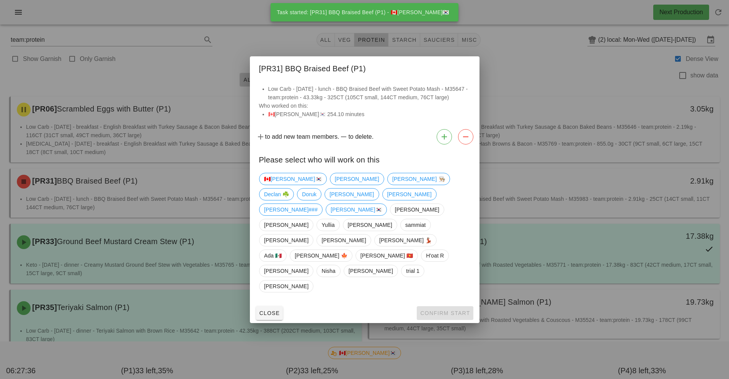
click at [215, 199] on div at bounding box center [364, 189] width 729 height 379
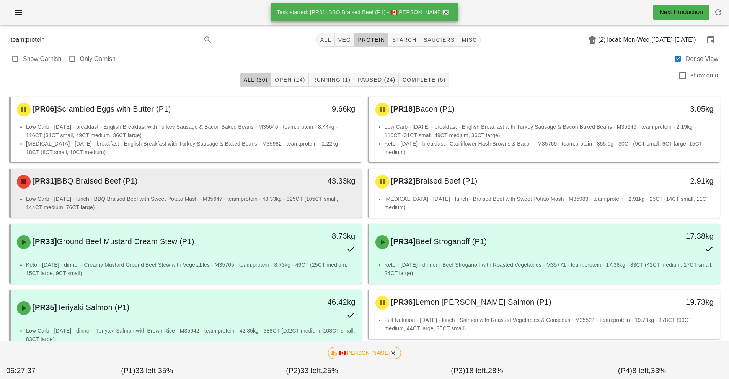
click at [245, 197] on li "Low Carb - [DATE] - lunch - BBQ Braised Beef with Sweet Potato Mash - M35647 - …" at bounding box center [191, 202] width 330 height 17
